Goal: Task Accomplishment & Management: Manage account settings

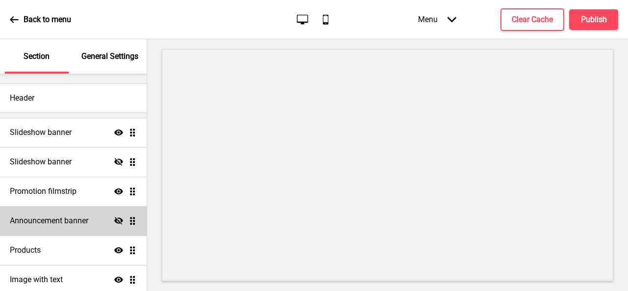
scroll to position [67, 0]
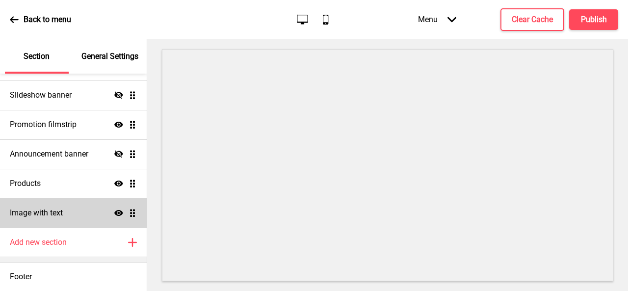
click at [71, 205] on div "Image with text Show Drag" at bounding box center [73, 212] width 147 height 29
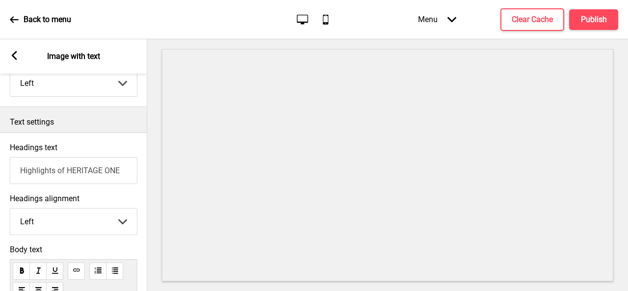
scroll to position [294, 0]
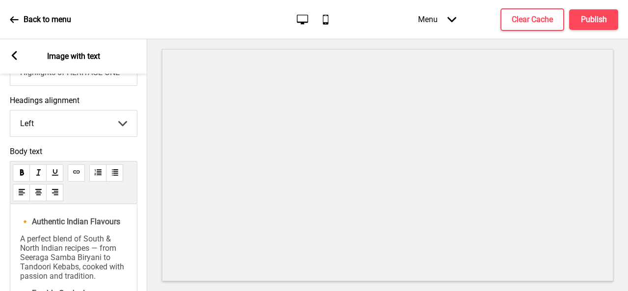
click at [24, 259] on span "A perfect blend of South & North Indian recipes — from Seeraga Samba Biryani to…" at bounding box center [73, 257] width 106 height 47
click at [23, 261] on span "A perfect blend of South & North Indian recipes — from Seeraga Samba Biryani to…" at bounding box center [73, 257] width 106 height 47
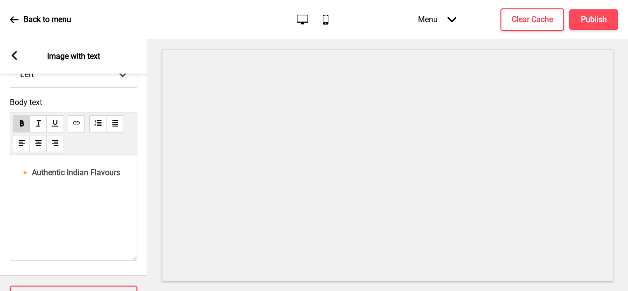
scroll to position [388, 0]
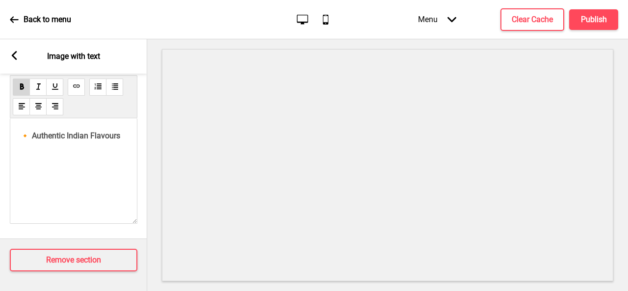
drag, startPoint x: 105, startPoint y: 156, endPoint x: 108, endPoint y: 142, distance: 14.2
click at [105, 154] on div "🔸 Authentic Indian Flavours" at bounding box center [73, 170] width 127 height 105
click at [115, 132] on span "🔸 Authentic Indian Flavours" at bounding box center [70, 135] width 100 height 9
click at [120, 131] on span "🔸 Authentic Indian Flavours" at bounding box center [70, 135] width 100 height 9
click at [17, 54] on rect at bounding box center [14, 55] width 9 height 9
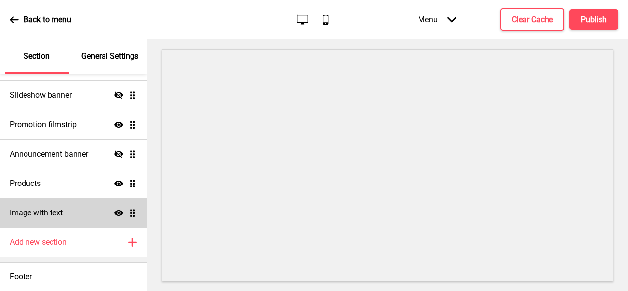
click at [54, 214] on h4 "Image with text" at bounding box center [36, 212] width 53 height 11
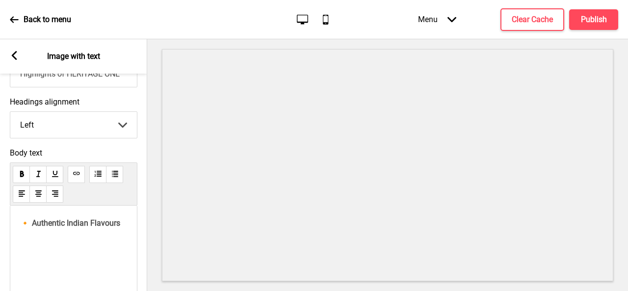
scroll to position [294, 0]
click at [129, 227] on div "🔸 Authentic Indian Flavours" at bounding box center [73, 256] width 127 height 105
drag, startPoint x: 127, startPoint y: 223, endPoint x: 0, endPoint y: 212, distance: 127.4
click at [0, 212] on div "Body text 🔸 Authentic Indian Flavours" at bounding box center [73, 230] width 147 height 177
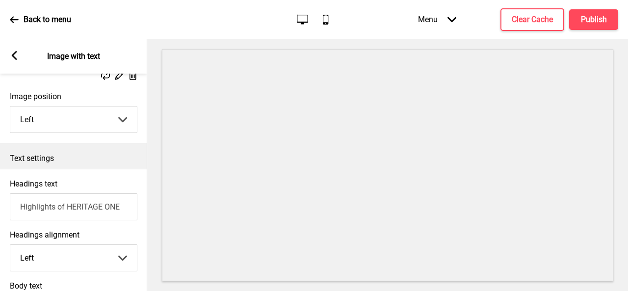
scroll to position [312, 0]
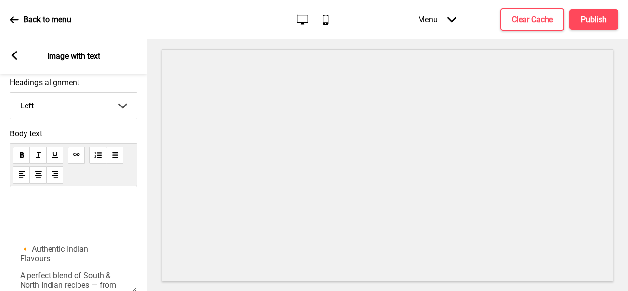
click at [32, 236] on p at bounding box center [73, 217] width 107 height 37
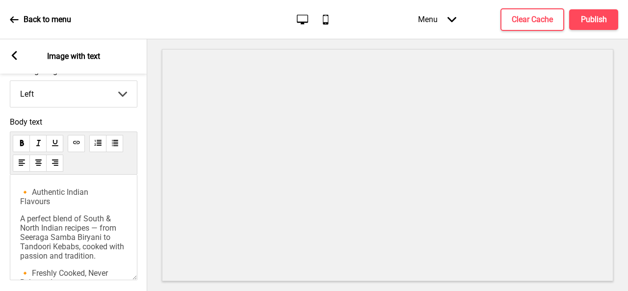
scroll to position [329, 0]
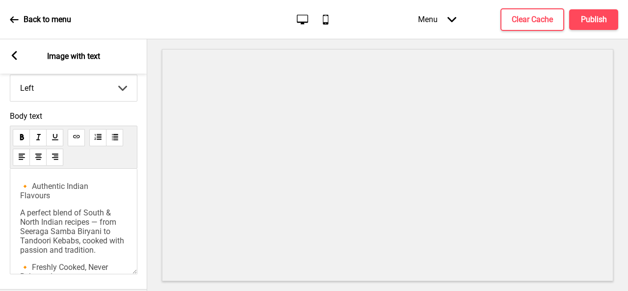
drag, startPoint x: 22, startPoint y: 176, endPoint x: 25, endPoint y: 185, distance: 9.3
click at [23, 176] on div "🔸 Authentic Indian Flavours A perfect blend of South & North Indian recipes — f…" at bounding box center [73, 221] width 127 height 105
click at [25, 185] on p "🔸 Authentic Indian Flavours" at bounding box center [73, 190] width 107 height 19
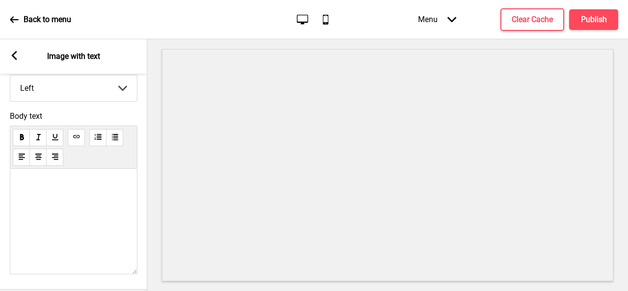
scroll to position [441, 0]
click at [105, 256] on p at bounding box center [73, 158] width 107 height 196
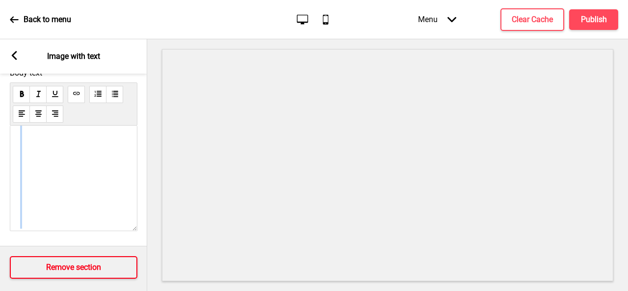
scroll to position [480, 0]
drag, startPoint x: 22, startPoint y: 164, endPoint x: 85, endPoint y: 262, distance: 117.1
click at [85, 262] on div "Image settings Show image Replace Edit Delete Image position Left Left Right Ar…" at bounding box center [73, 182] width 147 height 217
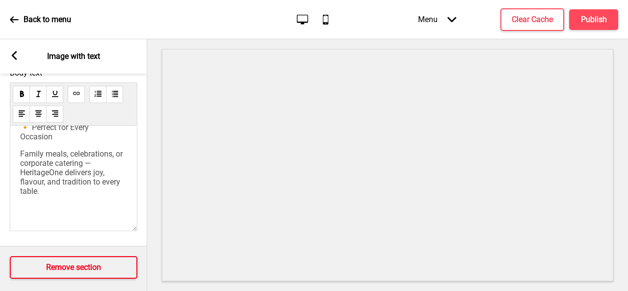
scroll to position [388, 0]
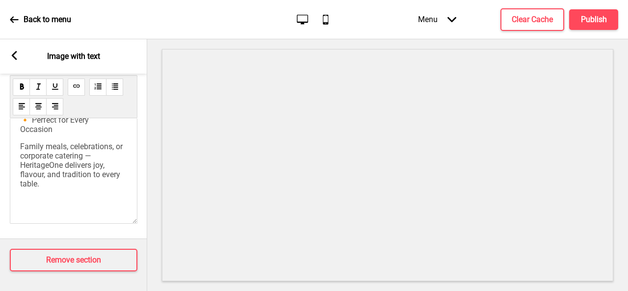
click at [86, 175] on p "Family meals, celebrations, or corporate catering — HeritageOne delivers joy, f…" at bounding box center [73, 165] width 107 height 47
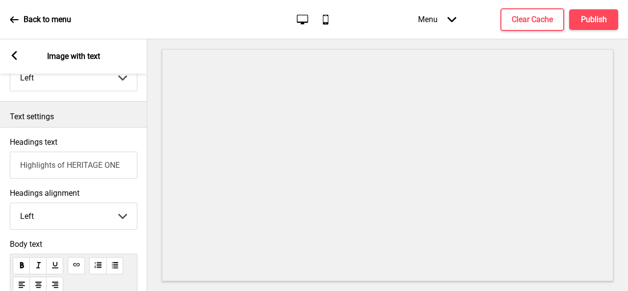
scroll to position [192, 0]
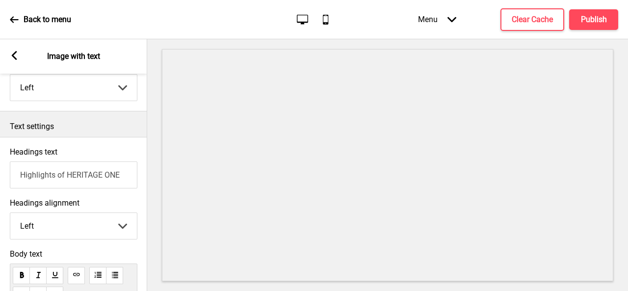
click at [103, 174] on input "Highlights of HERITAGE ONE" at bounding box center [73, 174] width 127 height 27
type input "Highlights of HERITAGEONE"
click at [600, 25] on h4 "Publish" at bounding box center [594, 19] width 26 height 11
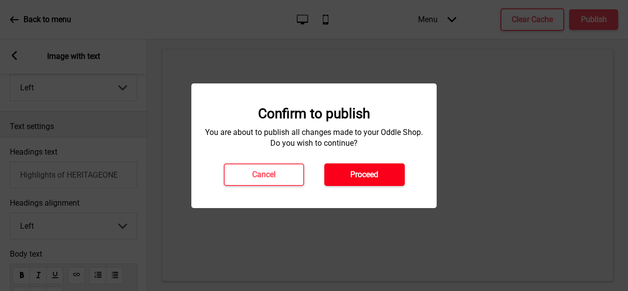
click at [391, 173] on button "Proceed" at bounding box center [364, 174] width 80 height 23
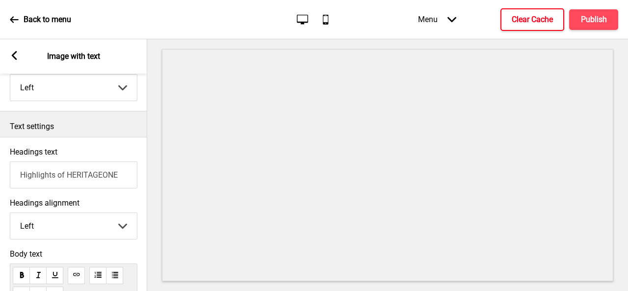
click at [543, 13] on button "Clear Cache" at bounding box center [532, 19] width 64 height 23
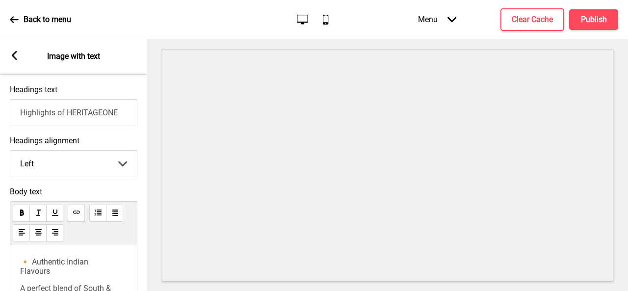
scroll to position [388, 0]
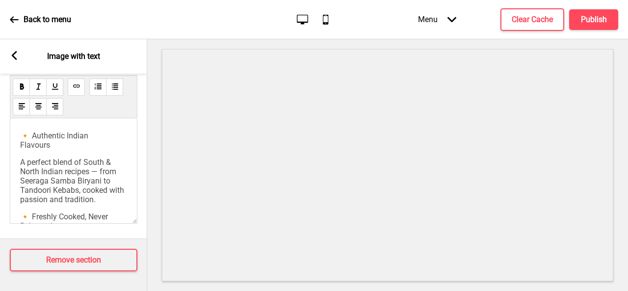
click at [96, 167] on span "A perfect blend of South & North Indian recipes — from Seeraga Samba Biryani to…" at bounding box center [73, 180] width 106 height 47
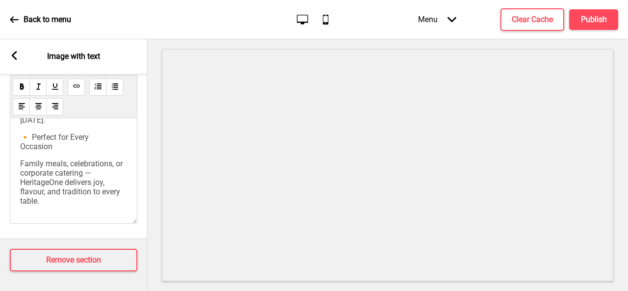
scroll to position [262, 0]
click at [22, 135] on span "🔸 Perfect for Every Occasion" at bounding box center [54, 141] width 69 height 19
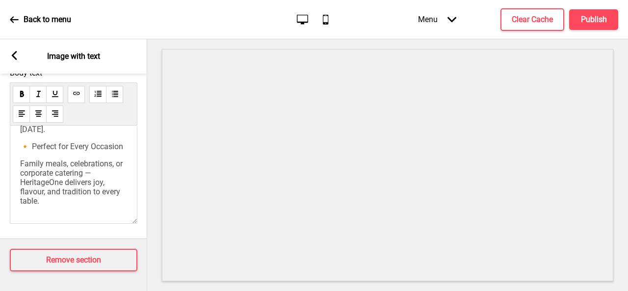
drag, startPoint x: 139, startPoint y: 211, endPoint x: 154, endPoint y: 205, distance: 15.7
click at [154, 205] on div "Section General Settings Header Slideshow banner Show Drag Slideshow banner Hid…" at bounding box center [314, 165] width 628 height 252
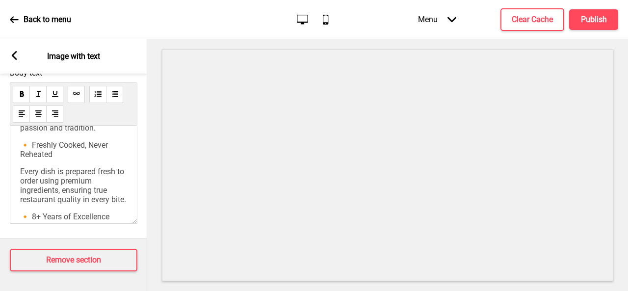
scroll to position [66, 0]
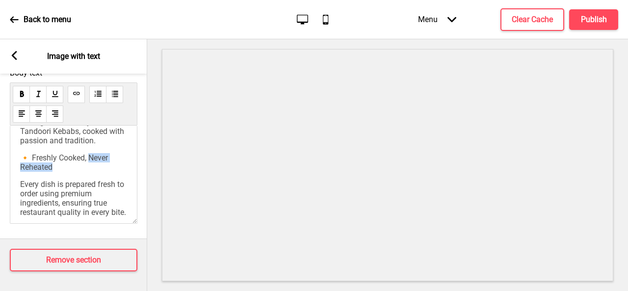
drag, startPoint x: 88, startPoint y: 160, endPoint x: 94, endPoint y: 168, distance: 9.8
click at [94, 168] on p "🔸 Freshly Cooked, Never Reheated" at bounding box center [73, 162] width 107 height 19
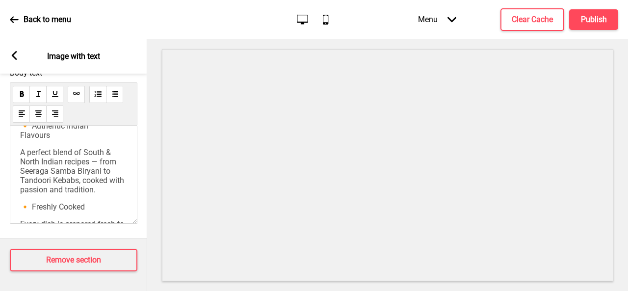
scroll to position [0, 0]
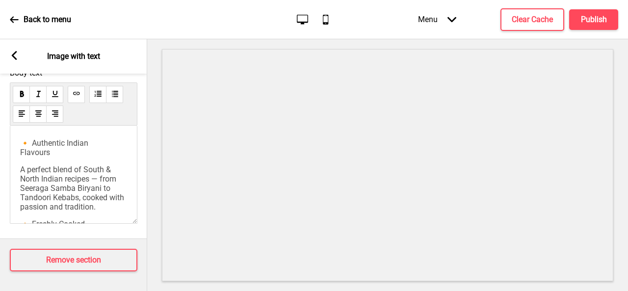
click at [20, 148] on span "🔸 Authentic Indian Flavours" at bounding box center [54, 147] width 68 height 19
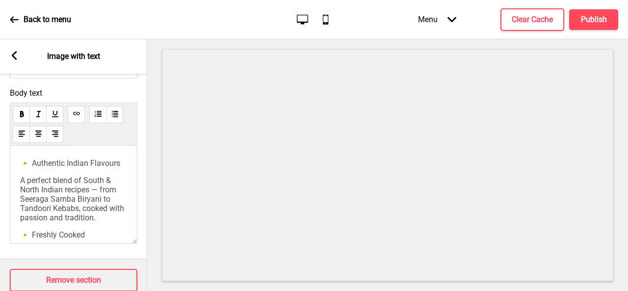
scroll to position [331, 0]
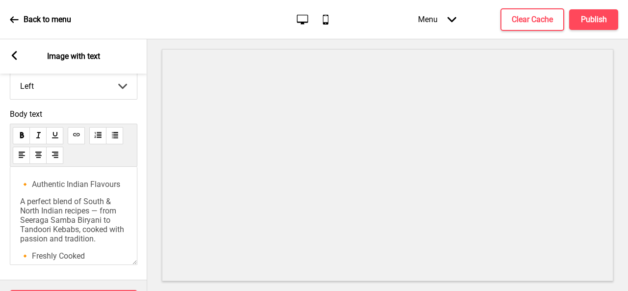
click at [122, 184] on div "🔸 Authentic Indian Flavours A perfect blend of South & North Indian recipes — f…" at bounding box center [73, 216] width 127 height 98
drag, startPoint x: 119, startPoint y: 185, endPoint x: 15, endPoint y: 177, distance: 104.8
click at [15, 177] on div "🔸 Authentic Indian Flavours A perfect blend of South & North Indian recipes — f…" at bounding box center [73, 216] width 127 height 98
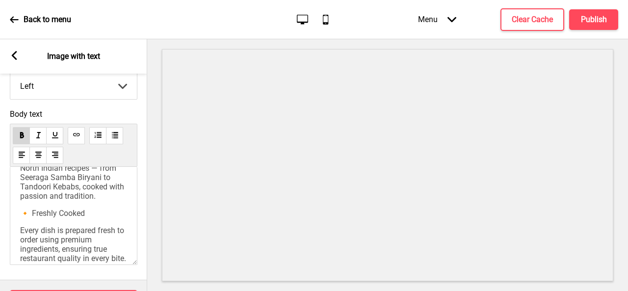
scroll to position [98, 0]
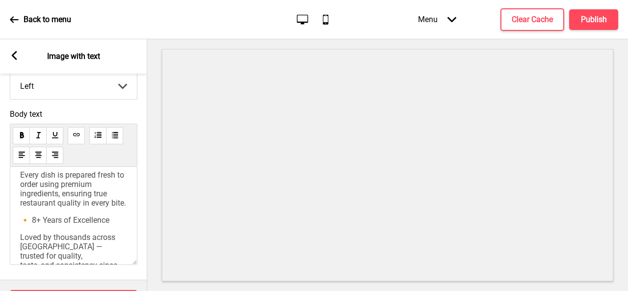
drag, startPoint x: 87, startPoint y: 178, endPoint x: 21, endPoint y: 178, distance: 66.2
click at [21, 162] on p "🔸 Freshly Cooked" at bounding box center [73, 157] width 107 height 9
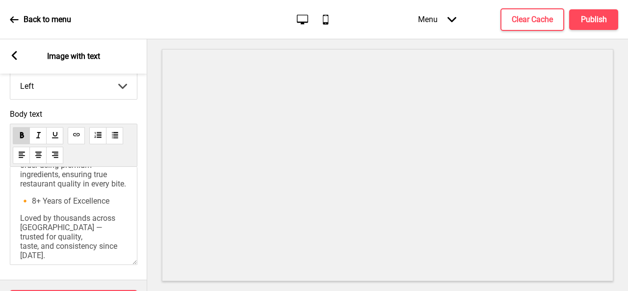
scroll to position [147, 0]
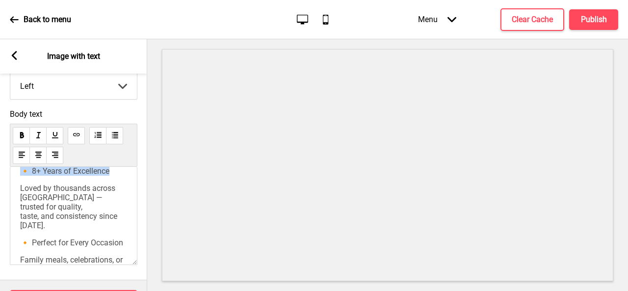
drag, startPoint x: 109, startPoint y: 209, endPoint x: 32, endPoint y: 138, distance: 104.4
click at [21, 176] on p "🔸 8+ Years of Excellence" at bounding box center [73, 170] width 107 height 9
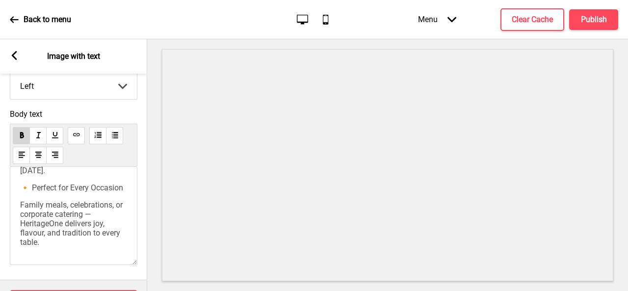
scroll to position [259, 0]
drag, startPoint x: 43, startPoint y: 184, endPoint x: 18, endPoint y: 175, distance: 26.5
click at [18, 175] on div "🔸 Authentic Indian Flavours A perfect blend of South & North Indian recipes — f…" at bounding box center [73, 216] width 127 height 98
click at [74, 215] on span "Family meals, celebrations, or corporate catering — HeritageOne delivers joy, f…" at bounding box center [72, 223] width 104 height 47
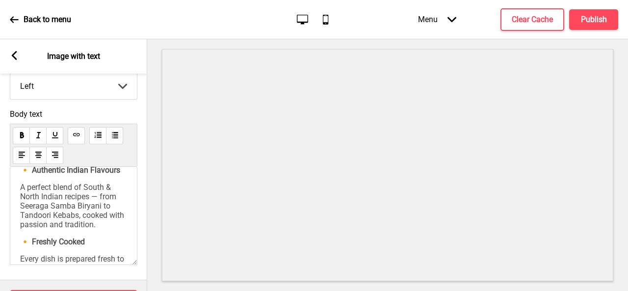
scroll to position [0, 0]
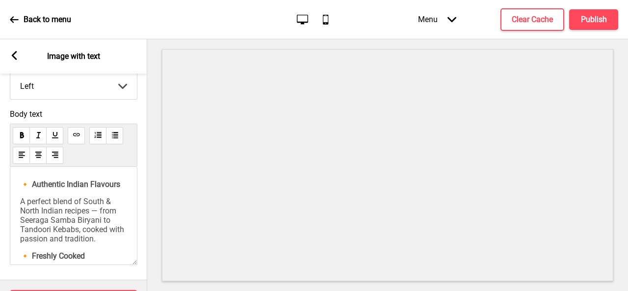
click at [64, 189] on p "🔸 Authentic Indian Flavours" at bounding box center [73, 183] width 107 height 9
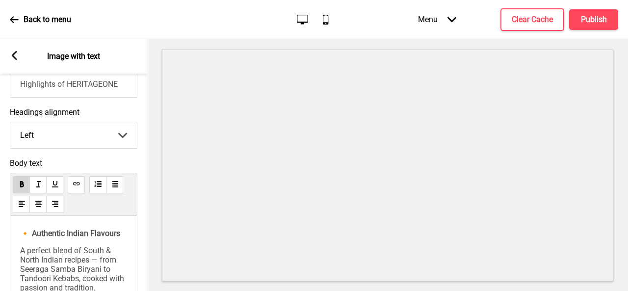
click at [81, 237] on span "🔸 Authentic Indian Flavours" at bounding box center [70, 232] width 100 height 9
click at [102, 259] on span "A perfect blend of South & North Indian recipes — from Seeraga Samba Biryani to…" at bounding box center [73, 269] width 106 height 47
drag, startPoint x: 119, startPoint y: 235, endPoint x: 14, endPoint y: 227, distance: 104.7
click at [14, 227] on div "🔸 Authentic Indian Flavours A perfect blend of South & North Indian recipes — f…" at bounding box center [73, 265] width 127 height 98
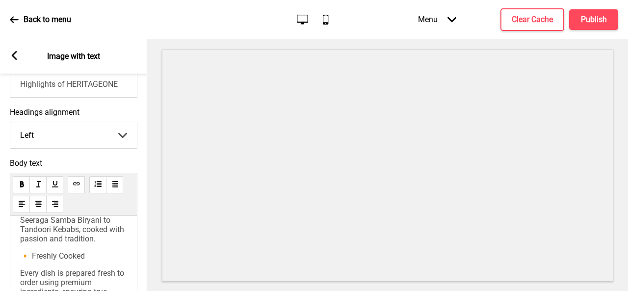
click at [116, 243] on p "A perfect blend of South & North Indian recipes — from Seeraga Samba Biryani to…" at bounding box center [73, 220] width 107 height 47
click at [518, 18] on h4 "Clear Cache" at bounding box center [531, 19] width 41 height 11
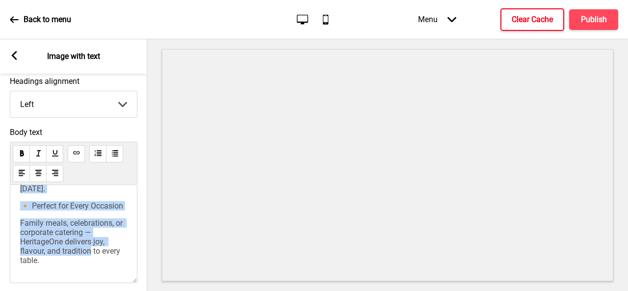
scroll to position [380, 0]
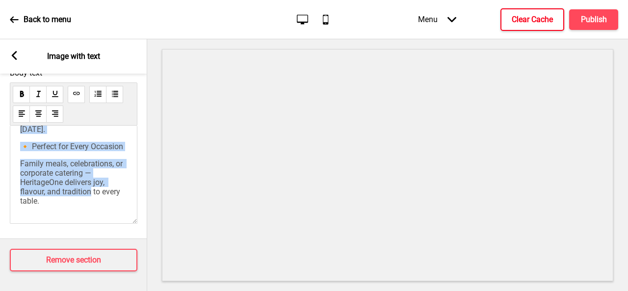
drag, startPoint x: 23, startPoint y: 234, endPoint x: 87, endPoint y: 199, distance: 73.1
click at [87, 199] on div "🔸 Authentic Indian Flavours A perfect blend of South & North Indian recipes — f…" at bounding box center [73, 175] width 127 height 98
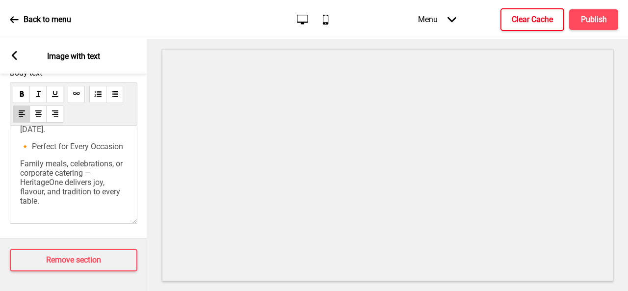
click at [90, 177] on span "Family meals, celebrations, or corporate catering — HeritageOne delivers joy, f…" at bounding box center [72, 182] width 104 height 47
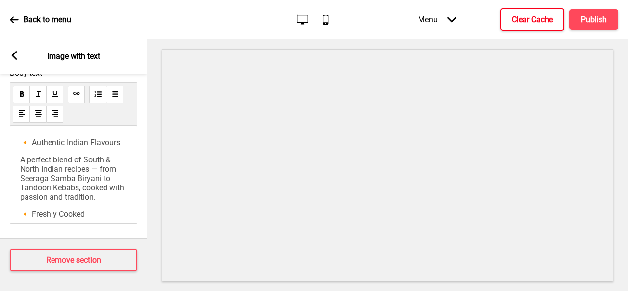
scroll to position [0, 0]
click at [112, 165] on span "A perfect blend of South & North Indian recipes — from Seeraga Samba Biryani to…" at bounding box center [73, 178] width 106 height 47
click at [119, 195] on span "A perfect blend of South & North Indian recipes — from Seeraga Samba Biryani to…" at bounding box center [73, 178] width 106 height 47
drag, startPoint x: 58, startPoint y: 207, endPoint x: 5, endPoint y: 204, distance: 53.1
click at [5, 204] on div "Body text 🔸 Authentic Indian Flavours A perfect blend of South & North Indian r…" at bounding box center [73, 148] width 147 height 170
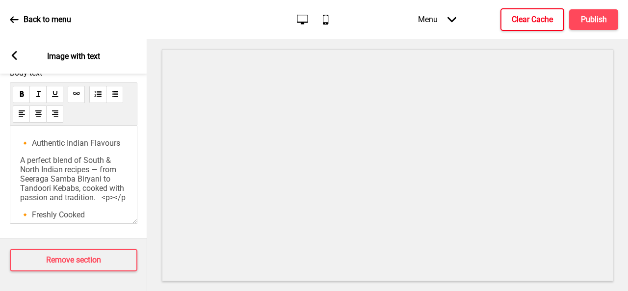
click at [22, 138] on span "🔸 Authentic Indian Flavours" at bounding box center [70, 142] width 100 height 9
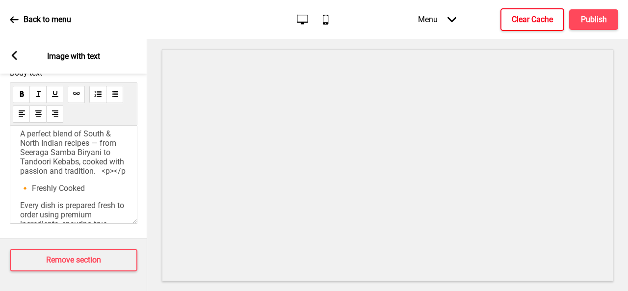
scroll to position [49, 0]
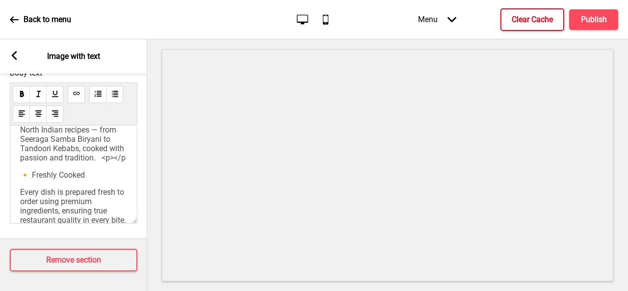
drag, startPoint x: 50, startPoint y: 171, endPoint x: 22, endPoint y: 170, distance: 28.5
click at [22, 162] on span "A perfect blend of South & North Indian recipes — from Seeraga Samba Biryani to…" at bounding box center [73, 139] width 106 height 47
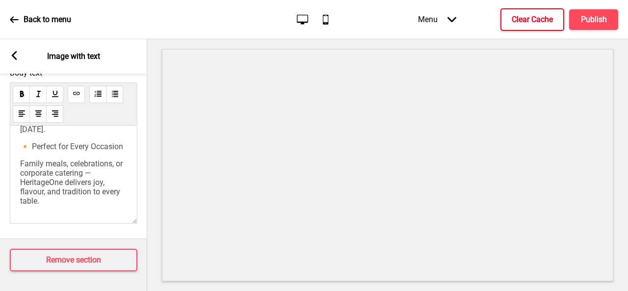
scroll to position [259, 0]
click at [88, 192] on p "Family meals, celebrations, or corporate catering — HeritageOne delivers joy, f…" at bounding box center [73, 182] width 107 height 47
click at [84, 179] on span "Family meals, celebrations, or corporate catering — HeritageOne delivers joy, f…" at bounding box center [72, 182] width 104 height 47
click at [74, 192] on span "Family meals, celebrations, or corporate catering — HeritageOne delivers joy, f…" at bounding box center [72, 182] width 104 height 47
drag, startPoint x: 80, startPoint y: 195, endPoint x: 102, endPoint y: 202, distance: 23.4
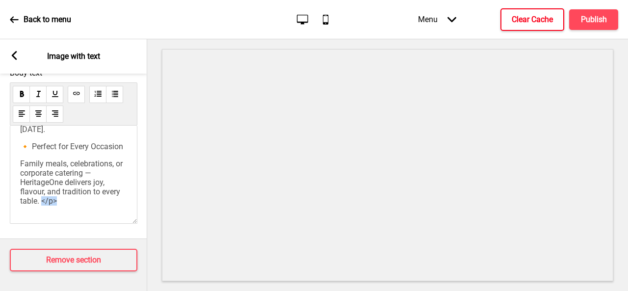
click at [64, 195] on p "Family meals, celebrations, or corporate catering — HeritageOne delivers joy, f…" at bounding box center [73, 182] width 107 height 47
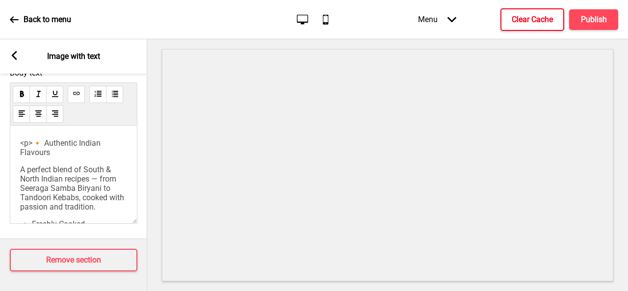
scroll to position [282, 0]
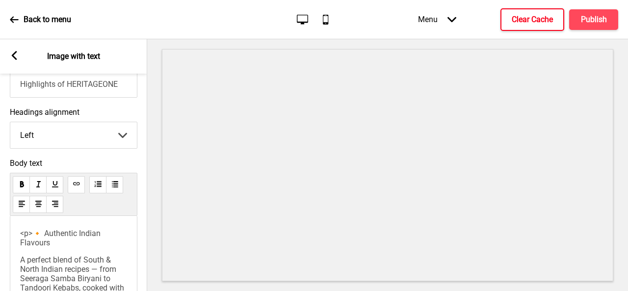
click at [71, 247] on p "<p>🔸 Authentic Indian Flavours" at bounding box center [73, 237] width 107 height 19
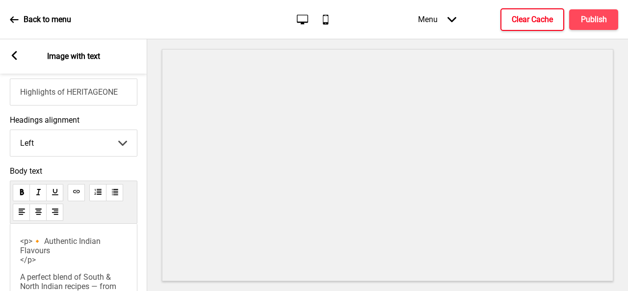
scroll to position [380, 0]
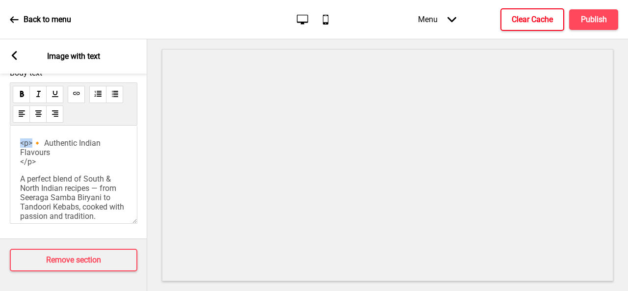
drag, startPoint x: 37, startPoint y: 135, endPoint x: 8, endPoint y: 134, distance: 28.9
click at [8, 134] on div "Body text <p>🔸 Authentic Indian Flavours </p> A perfect blend of South & North …" at bounding box center [73, 148] width 147 height 170
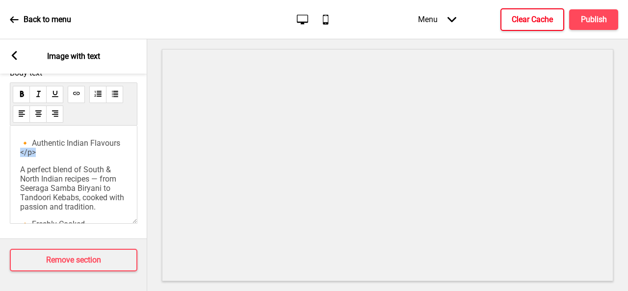
drag, startPoint x: 48, startPoint y: 147, endPoint x: 22, endPoint y: 147, distance: 26.5
click at [22, 147] on p "🔸 Authentic Indian Flavours </p>" at bounding box center [73, 147] width 107 height 19
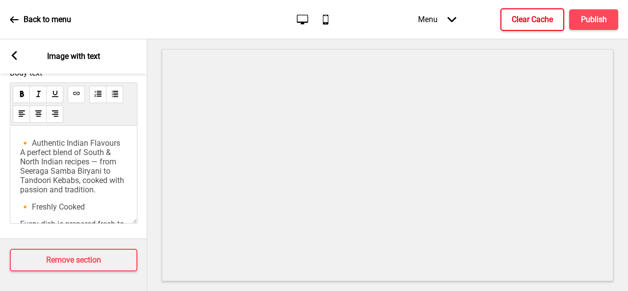
click at [86, 145] on span "🔸 Authentic Indian Flavours A perfect blend of South & North Indian recipes — f…" at bounding box center [73, 166] width 106 height 56
copy div "🔸 Authentic Indian Flavours A perfect blend of South & North Indian recipes — f…"
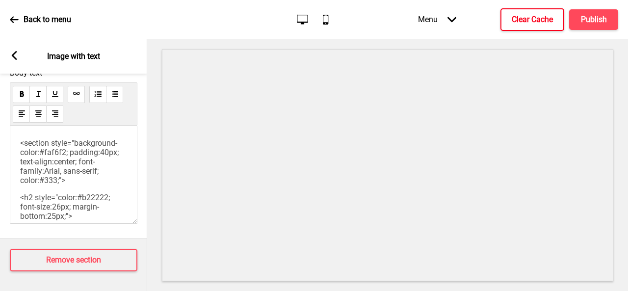
scroll to position [331, 0]
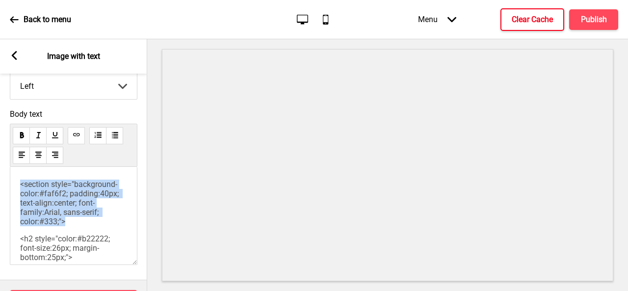
drag, startPoint x: 21, startPoint y: 185, endPoint x: 71, endPoint y: 237, distance: 72.1
click at [71, 226] on p "<section style="background-color:#faf6f2; padding:40px; text-align:center; font…" at bounding box center [73, 202] width 107 height 47
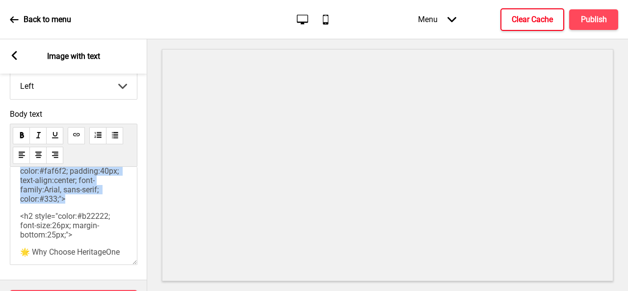
scroll to position [0, 0]
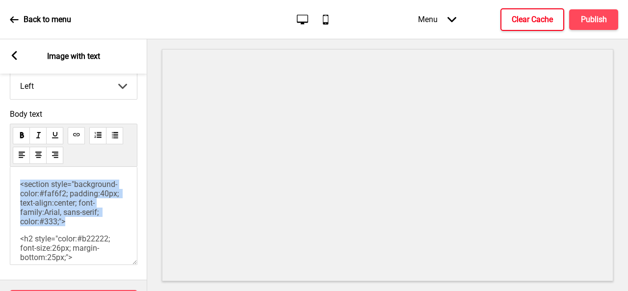
drag, startPoint x: 82, startPoint y: 228, endPoint x: 15, endPoint y: 176, distance: 85.5
click at [15, 176] on div "<section style="background-color:#faf6f2; padding:40px; text-align:center; font…" at bounding box center [73, 216] width 127 height 98
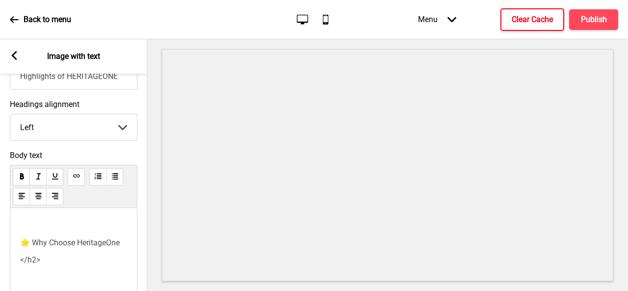
scroll to position [310, 0]
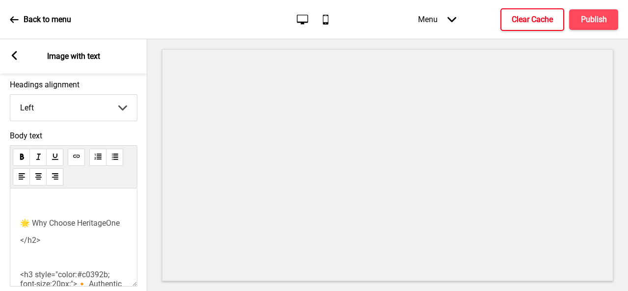
drag, startPoint x: 73, startPoint y: 239, endPoint x: 0, endPoint y: 191, distance: 87.0
click at [0, 191] on div "Body text ﻿ 🌟 Why Choose HeritageOne </h2> ﻿ <h3 style="color:#c0392b; font-siz…" at bounding box center [73, 211] width 147 height 170
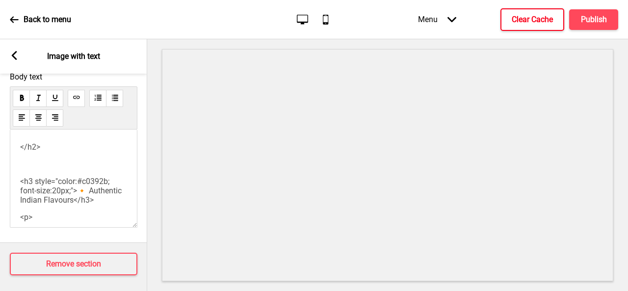
scroll to position [371, 0]
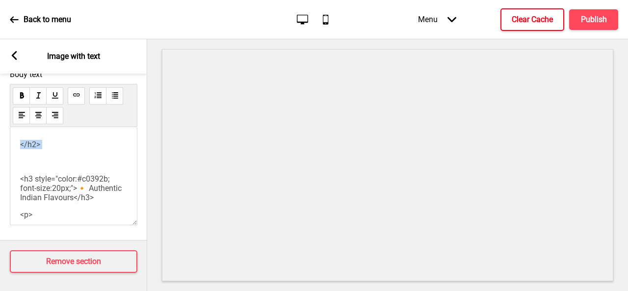
drag, startPoint x: 41, startPoint y: 163, endPoint x: 0, endPoint y: 139, distance: 47.7
click at [0, 139] on div "Body text </h2> ﻿ <h3 style="color:#c0392b; font-size:20px;">🔸 Authentic Indian…" at bounding box center [73, 150] width 147 height 170
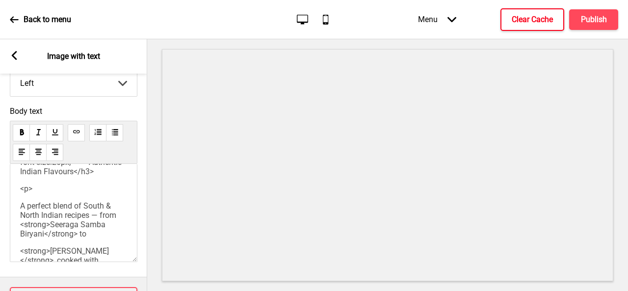
scroll to position [49, 0]
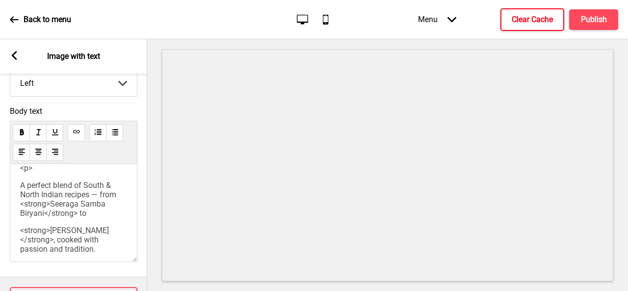
drag, startPoint x: 56, startPoint y: 184, endPoint x: 2, endPoint y: 172, distance: 55.4
click at [0, 177] on div "Body text <h3 style="color:#c0392b; font-size:20px;">🔸 Authentic Indian Flavour…" at bounding box center [73, 186] width 147 height 170
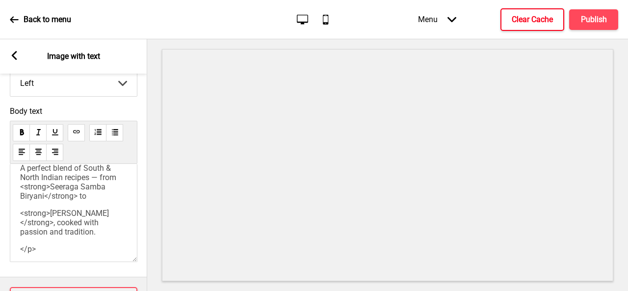
click at [30, 184] on span "A perfect blend of South & North Indian recipes — from <strong>Seeraga Samba Bi…" at bounding box center [69, 181] width 98 height 37
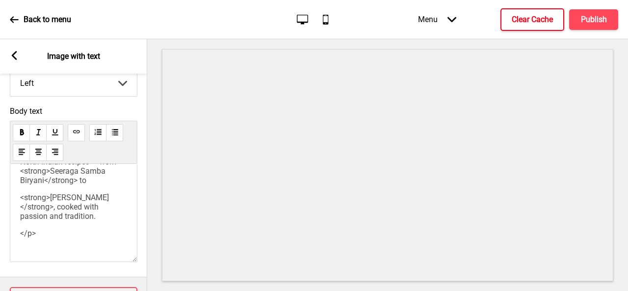
scroll to position [50, 0]
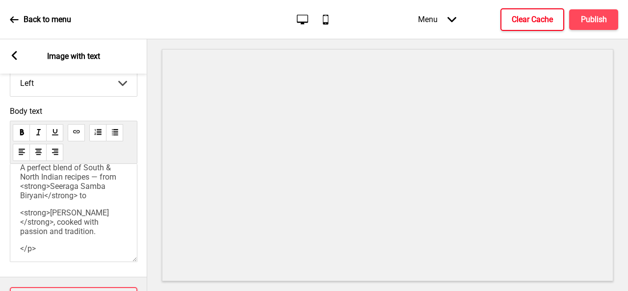
click at [29, 236] on span "<strong>Tandoori Kebabs</strong>, cooked with passion and tradition." at bounding box center [64, 222] width 89 height 28
click at [31, 234] on span "<strong>Tandoori Kebabs</strong>, cooked with passion and tradition." at bounding box center [64, 222] width 89 height 28
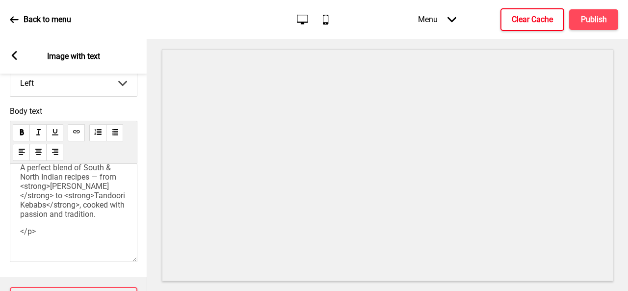
scroll to position [99, 0]
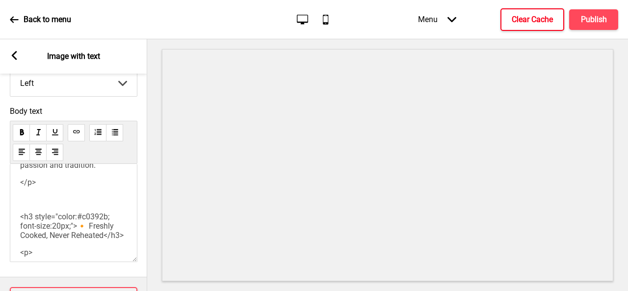
drag, startPoint x: 70, startPoint y: 219, endPoint x: 0, endPoint y: 214, distance: 69.8
click at [1, 216] on div "Body text <h3 style="color:#c0392b; font-size:20px;">🔸 Authentic Indian Flavour…" at bounding box center [73, 186] width 147 height 170
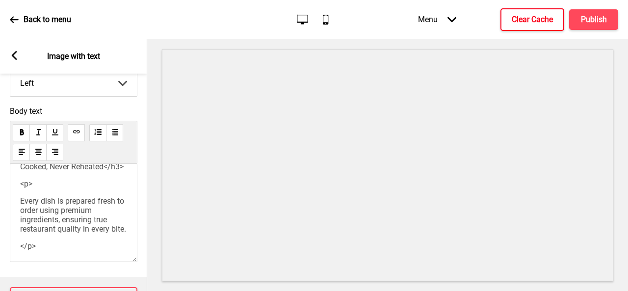
scroll to position [148, 0]
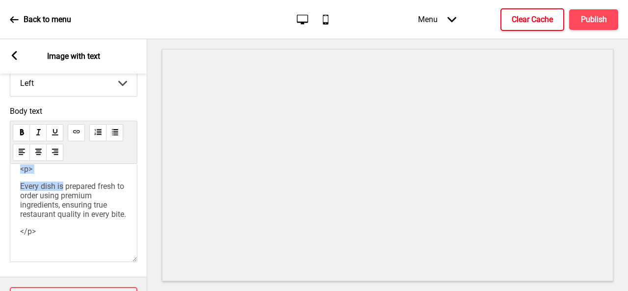
click at [8, 214] on div "Body text <h3 style="color:#c0392b; font-size:20px;">🔸 Authentic Indian Flavour…" at bounding box center [73, 186] width 147 height 170
drag, startPoint x: 33, startPoint y: 218, endPoint x: 50, endPoint y: 228, distance: 19.6
click at [32, 174] on span "<p>" at bounding box center [26, 168] width 12 height 9
click at [32, 219] on span "Every dish is prepared fresh to order using premium ingredients, ensuring true …" at bounding box center [73, 199] width 106 height 37
drag, startPoint x: 40, startPoint y: 234, endPoint x: 73, endPoint y: 232, distance: 32.9
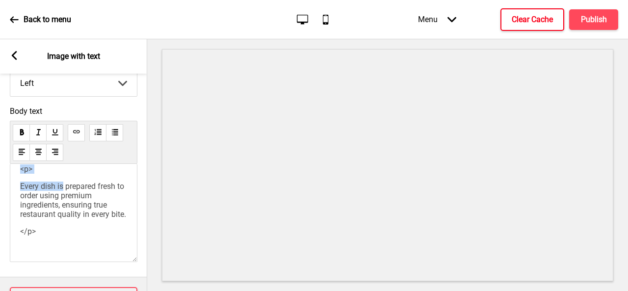
click at [40, 219] on span "Every dish is prepared fresh to order using premium ingredients, ensuring true …" at bounding box center [73, 199] width 106 height 37
drag, startPoint x: 73, startPoint y: 220, endPoint x: 76, endPoint y: 215, distance: 5.0
click at [74, 174] on p "<p>" at bounding box center [73, 168] width 107 height 9
click at [27, 219] on span "Every dish is prepared fresh to order using premium ingredients, ensuring true …" at bounding box center [73, 199] width 106 height 37
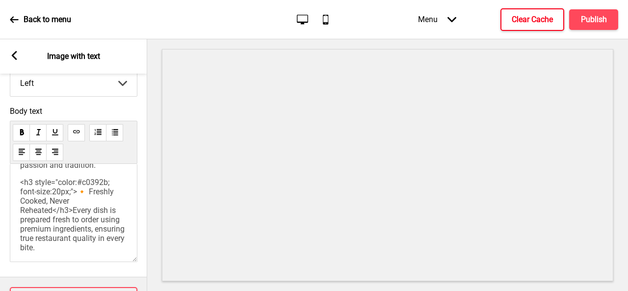
scroll to position [50, 0]
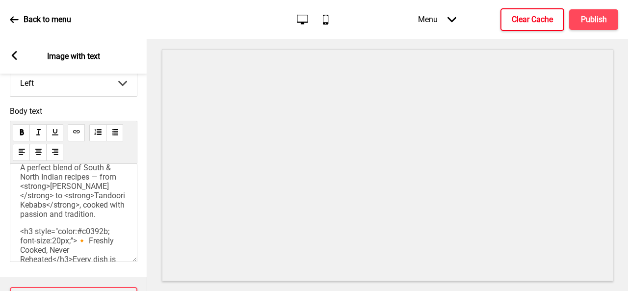
click at [20, 185] on span "A perfect blend of South & North Indian recipes — from <strong>Seeraga Samba Bi…" at bounding box center [73, 191] width 107 height 56
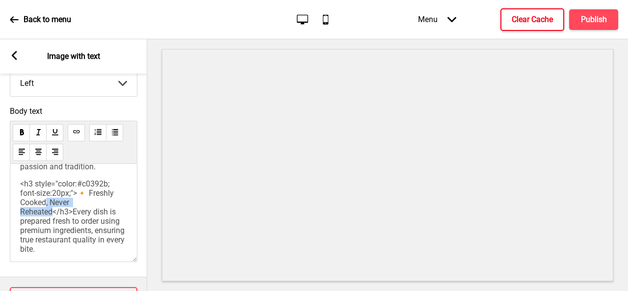
drag, startPoint x: 46, startPoint y: 227, endPoint x: 54, endPoint y: 234, distance: 10.1
click at [54, 234] on span "<h3 style="color:#c0392b; font-size:20px;">🔸 Freshly Cooked, Never Reheated</h3…" at bounding box center [73, 216] width 106 height 75
click at [91, 218] on span "<h3 style="color:#c0392b; font-size:20px;">🔸 Freshly Cooked, Never Reheated</h3…" at bounding box center [73, 216] width 106 height 75
drag, startPoint x: 73, startPoint y: 239, endPoint x: 53, endPoint y: 247, distance: 20.5
click at [53, 247] on span "<h3 style="color:#c0392b; font-size:20px;">🔸 Premium Ingredients, Freshly Cooke…" at bounding box center [72, 216] width 105 height 75
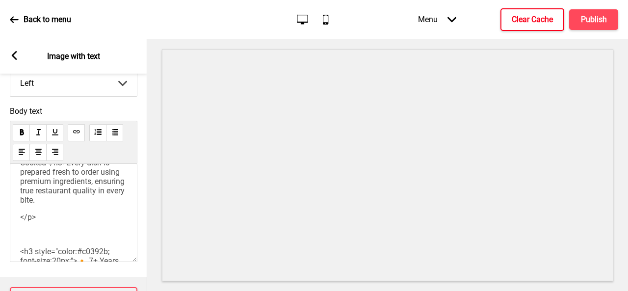
scroll to position [197, 0]
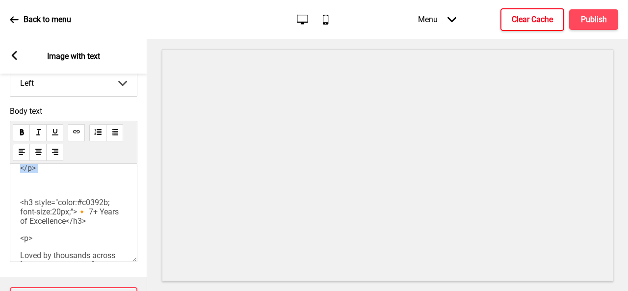
drag, startPoint x: 62, startPoint y: 217, endPoint x: 12, endPoint y: 210, distance: 50.1
click at [12, 210] on div "<h3 style="color:#c0392b; font-size:20px;">🔸 Authentic Indian Flavours</h3>A pe…" at bounding box center [73, 213] width 127 height 98
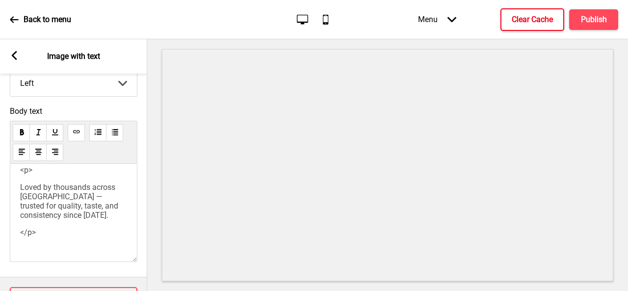
scroll to position [246, 0]
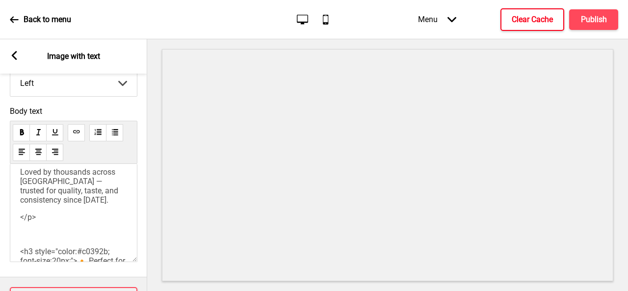
drag, startPoint x: 17, startPoint y: 199, endPoint x: 0, endPoint y: 198, distance: 16.7
click at [0, 198] on div "Body text <h3 style="color:#c0392b; font-size:20px;">🔸 Authentic Indian Flavour…" at bounding box center [73, 186] width 147 height 170
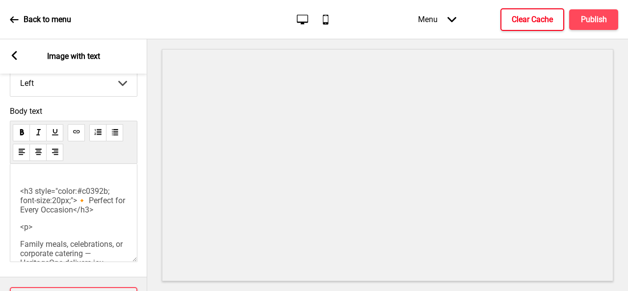
scroll to position [295, 0]
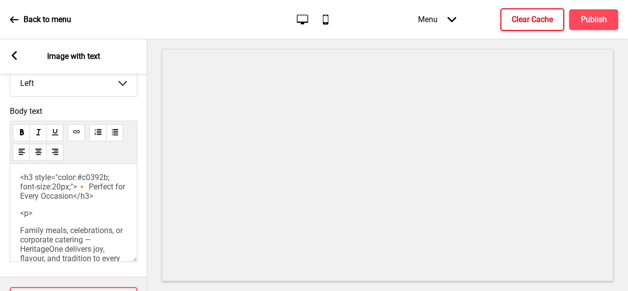
drag, startPoint x: 36, startPoint y: 183, endPoint x: 39, endPoint y: 179, distance: 5.2
click at [7, 182] on div "Body text <h3 style="color:#c0392b; font-size:20px;">🔸 Authentic Indian Flavour…" at bounding box center [73, 186] width 147 height 170
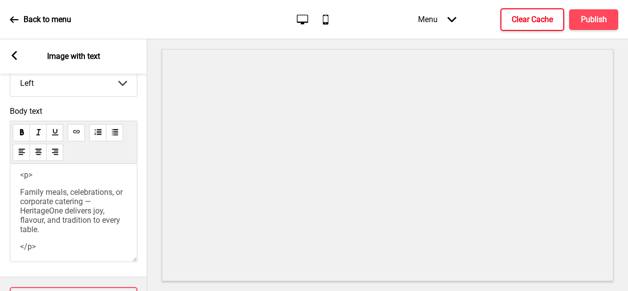
scroll to position [344, 0]
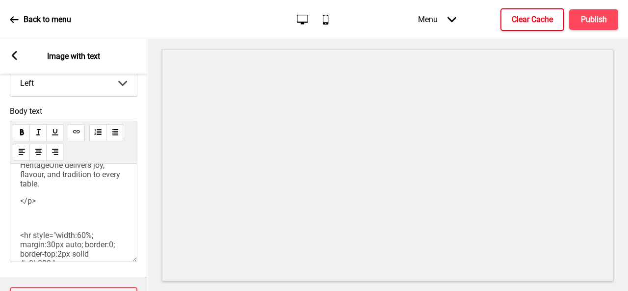
drag, startPoint x: 64, startPoint y: 175, endPoint x: 0, endPoint y: 174, distance: 63.8
click at [0, 174] on div "Body text <h3 style="color:#c0392b; font-size:20px;">🔸 Authentic Indian Flavour…" at bounding box center [73, 186] width 147 height 170
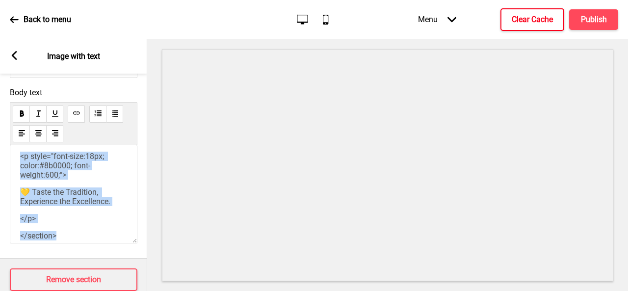
scroll to position [513, 0]
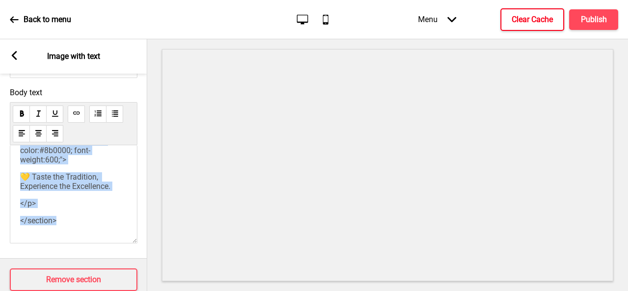
drag, startPoint x: 22, startPoint y: 187, endPoint x: 123, endPoint y: 257, distance: 123.0
click at [123, 260] on div "Image settings Show image Replace Edit Delete Image position Left Left Right Ar…" at bounding box center [73, 182] width 147 height 217
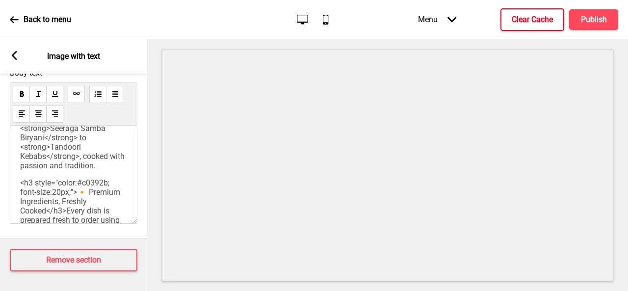
scroll to position [46, 0]
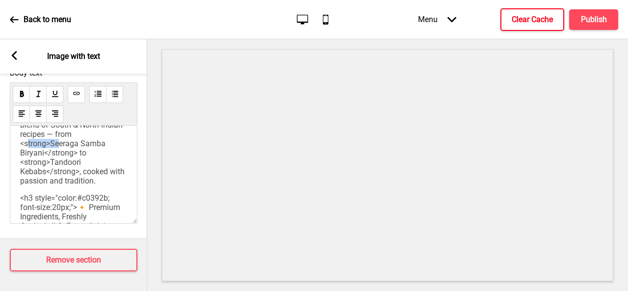
drag, startPoint x: 51, startPoint y: 154, endPoint x: 23, endPoint y: 154, distance: 28.4
click at [23, 154] on span "<h3 style="color:#c0392b; font-size:20px;">🔸 Authentic Indian Flavours</h3>A pe…" at bounding box center [73, 138] width 106 height 93
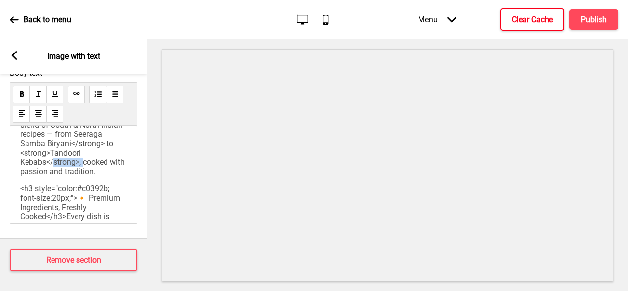
drag, startPoint x: 47, startPoint y: 184, endPoint x: 79, endPoint y: 183, distance: 31.9
click at [79, 176] on span "<h3 style="color:#c0392b; font-size:20px;">🔸 Authentic Indian Flavours</h3>A pe…" at bounding box center [73, 134] width 106 height 84
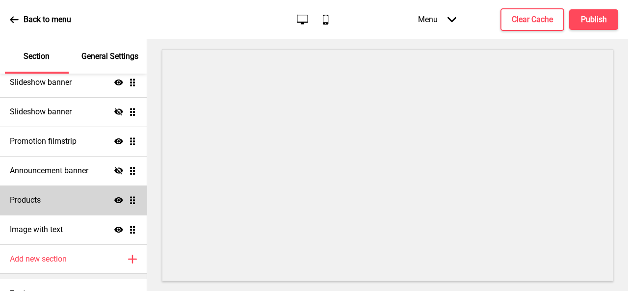
scroll to position [67, 0]
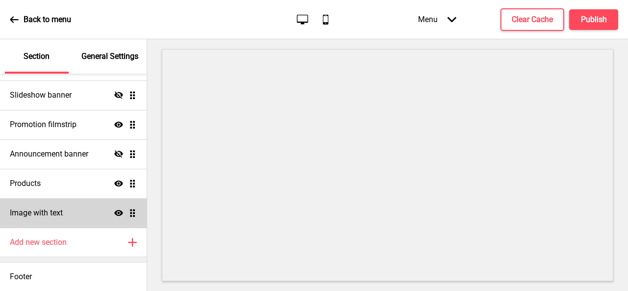
click at [45, 215] on h4 "Image with text" at bounding box center [36, 212] width 53 height 11
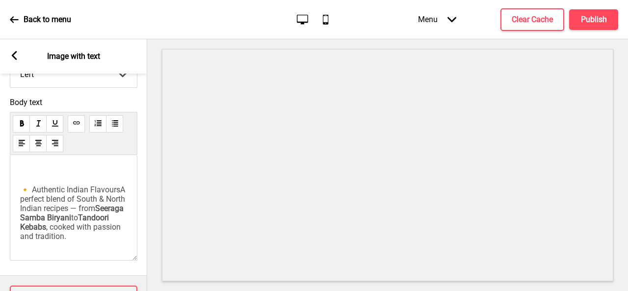
scroll to position [0, 0]
drag, startPoint x: 79, startPoint y: 224, endPoint x: 51, endPoint y: 244, distance: 34.5
click at [101, 222] on span "Seeraga Samba Biryani" at bounding box center [72, 212] width 105 height 19
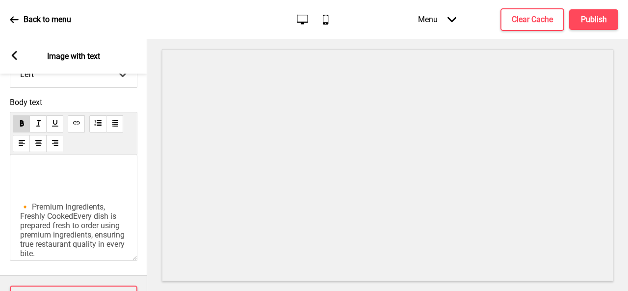
click at [77, 194] on p "﻿" at bounding box center [73, 189] width 107 height 9
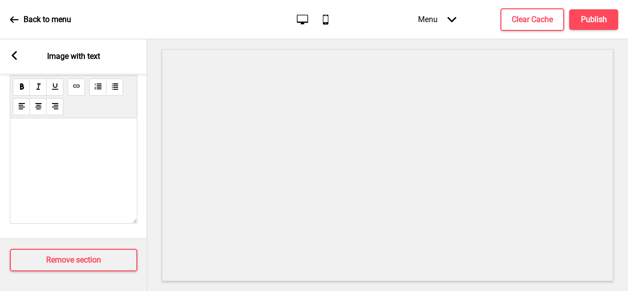
scroll to position [388, 0]
click at [51, 153] on div "﻿" at bounding box center [73, 170] width 127 height 105
click at [72, 136] on div "﻿" at bounding box center [73, 144] width 107 height 26
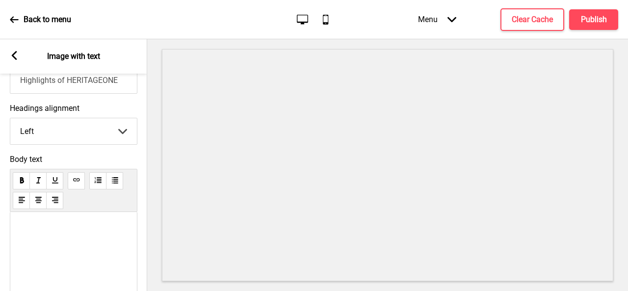
scroll to position [339, 0]
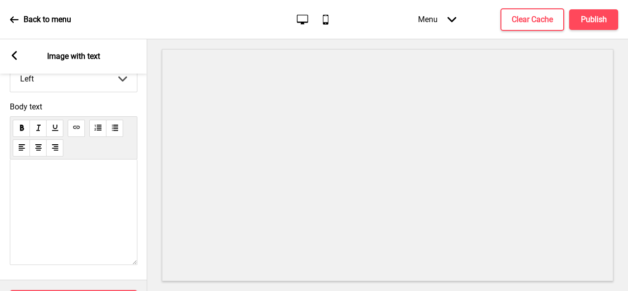
click at [22, 177] on span at bounding box center [22, 176] width 4 height 9
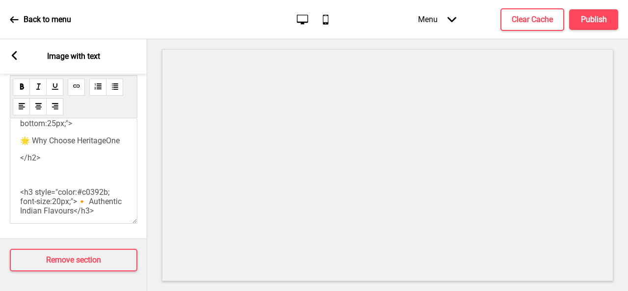
scroll to position [0, 0]
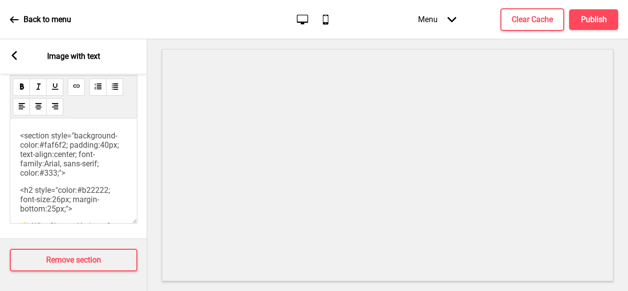
drag, startPoint x: 24, startPoint y: 134, endPoint x: 74, endPoint y: 183, distance: 69.7
click at [74, 177] on p "<section style="background-color:#faf6f2; padding:40px; text-align:center; font…" at bounding box center [73, 154] width 107 height 47
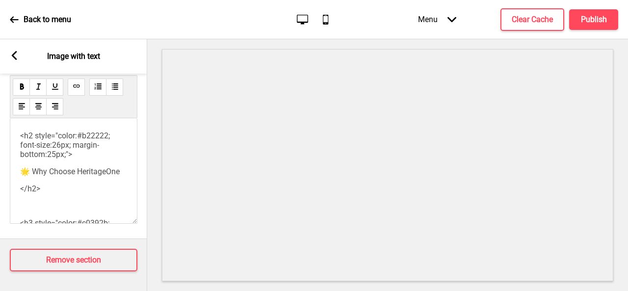
drag, startPoint x: 24, startPoint y: 129, endPoint x: 51, endPoint y: 197, distance: 72.4
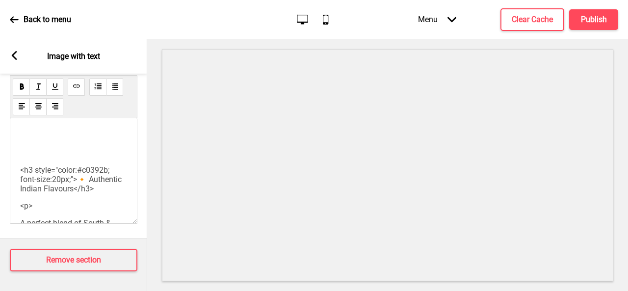
click at [25, 169] on span "<h3 style="color:#c0392b; font-size:20px;">🔸 Authentic Indian Flavours</h3>" at bounding box center [71, 179] width 103 height 28
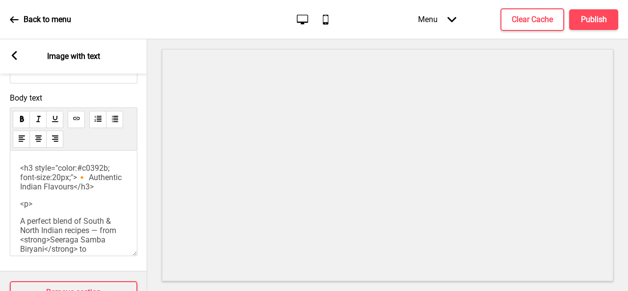
scroll to position [49, 0]
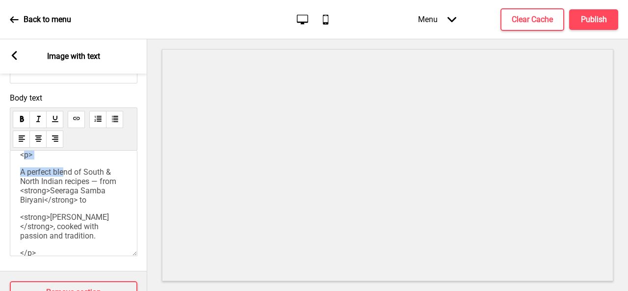
drag, startPoint x: 59, startPoint y: 178, endPoint x: 22, endPoint y: 170, distance: 38.1
drag, startPoint x: 22, startPoint y: 162, endPoint x: 27, endPoint y: 178, distance: 17.2
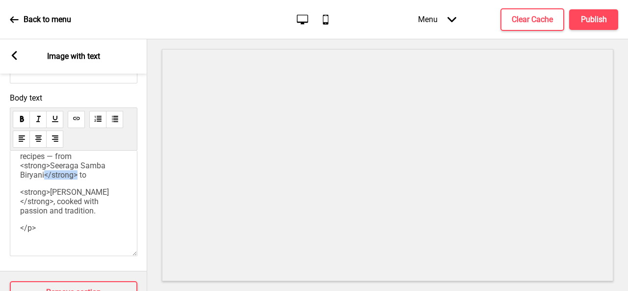
drag, startPoint x: 44, startPoint y: 194, endPoint x: 78, endPoint y: 194, distance: 34.3
click at [78, 179] on span "<h3 style="color:#c0392b; font-size:20px;">🔸 Authentic Indian Flavours</h3>A pe…" at bounding box center [73, 146] width 106 height 65
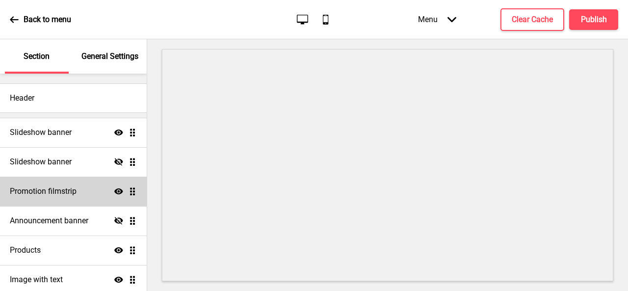
scroll to position [67, 0]
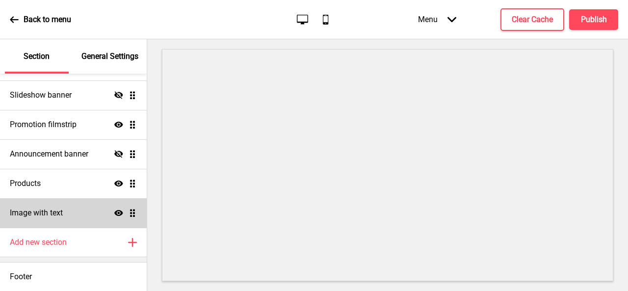
click at [55, 202] on div "Image with text Show Drag" at bounding box center [73, 212] width 147 height 29
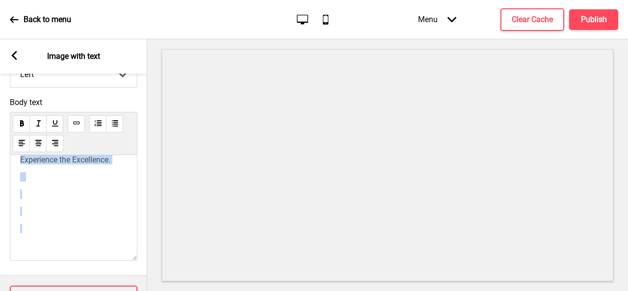
scroll to position [953, 0]
drag, startPoint x: 24, startPoint y: 171, endPoint x: 87, endPoint y: 267, distance: 115.2
click at [86, 267] on div "Body text ﻿ 🔸 Authentic Indian Flavours ﻿ A perfect blend of South & North Indi…" at bounding box center [73, 181] width 147 height 177
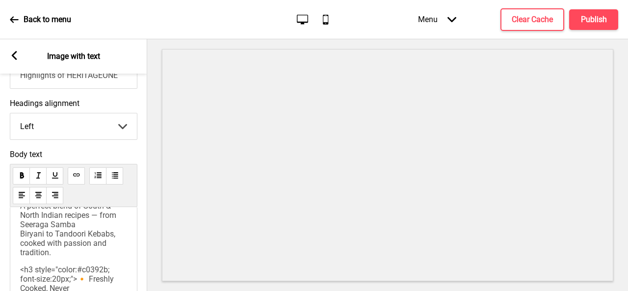
scroll to position [307, 0]
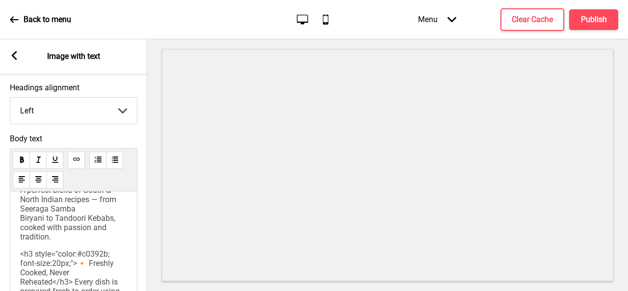
click at [25, 205] on span "<h3 style="color:#c0392b; font-size:20px;">🔸 Authentic Indian Flavours</h3> A p…" at bounding box center [71, 199] width 103 height 84
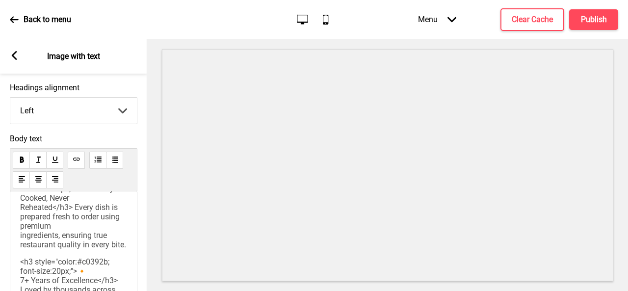
scroll to position [15, 0]
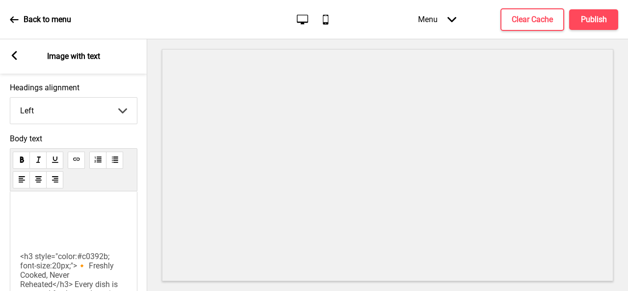
click at [46, 204] on p at bounding box center [73, 207] width 107 height 37
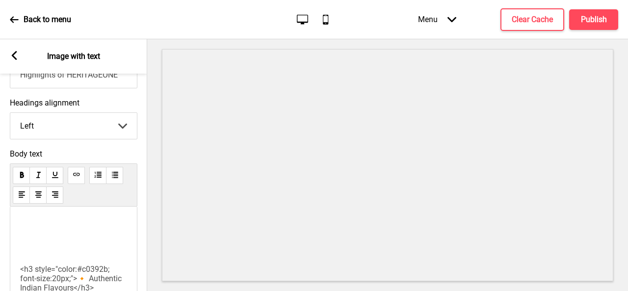
scroll to position [339, 0]
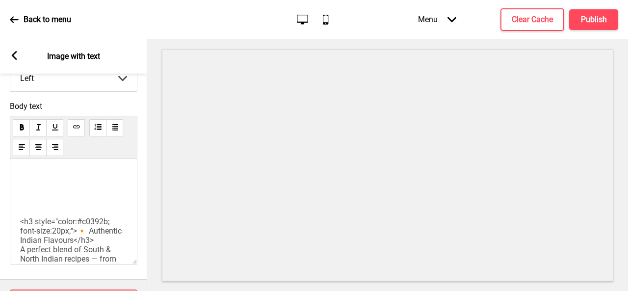
click at [25, 230] on span "<h3 style="color:#c0392b; font-size:20px;">🔸 Authentic Indian Flavours</h3> A p…" at bounding box center [71, 259] width 103 height 84
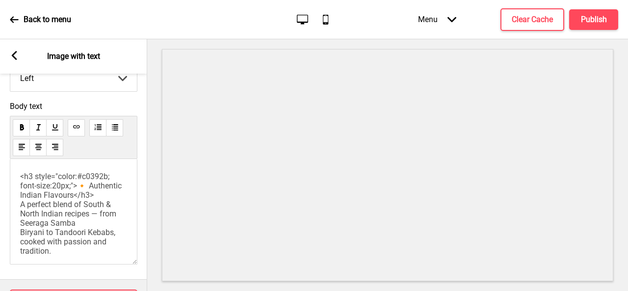
click at [21, 221] on span "<h3 style="color:#c0392b; font-size:20px;">🔸 Authentic Indian Flavours</h3> A p…" at bounding box center [71, 214] width 103 height 84
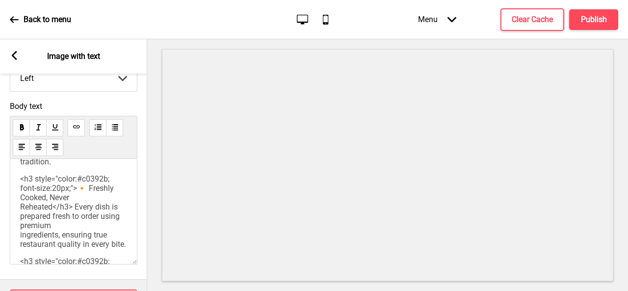
scroll to position [98, 0]
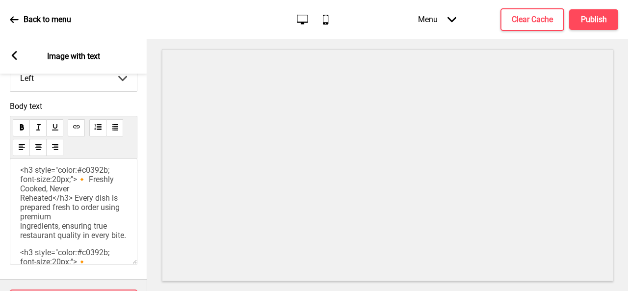
click at [24, 192] on span "<h3 style="color:#c0392b; font-size:20px;">🔸 Freshly Cooked, Never Reheated</h3…" at bounding box center [73, 202] width 106 height 75
drag, startPoint x: 46, startPoint y: 212, endPoint x: 51, endPoint y: 220, distance: 8.8
click at [51, 220] on span "<h3 style="color:#c0392b; font-size:20px;">🔸 Freshly Cooked, Never Reheated</h3…" at bounding box center [73, 202] width 106 height 75
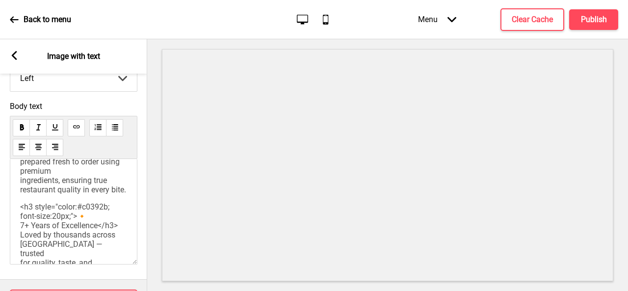
scroll to position [147, 0]
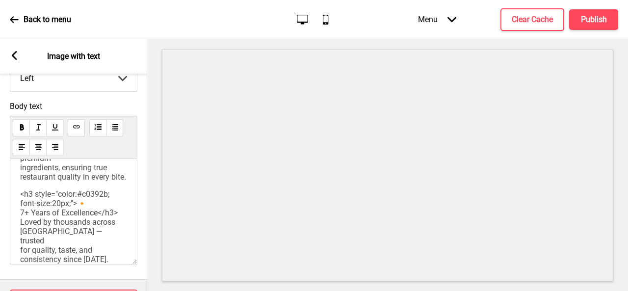
click at [20, 235] on span "<h3 style="color:#c0392b; font-size:20px;">🔸 7+ Years of Excellence</h3> Loved …" at bounding box center [70, 226] width 100 height 75
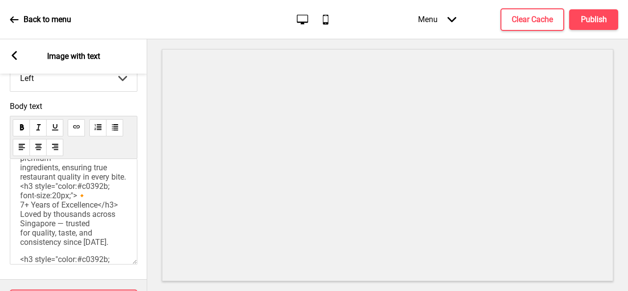
click at [21, 247] on span "<h3 style="color:#c0392b; font-size:20px;">🔸 Freshly Cooked</h3> Every dish is …" at bounding box center [73, 181] width 106 height 130
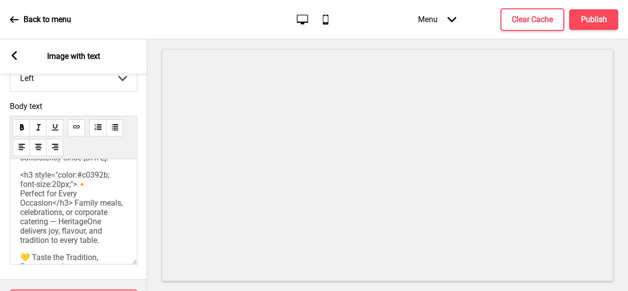
scroll to position [245, 0]
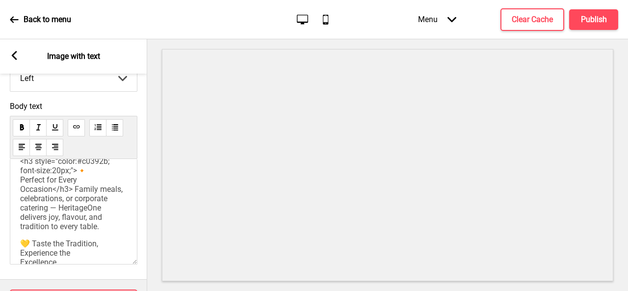
click at [20, 210] on span "<h3 style="color:#c0392b; font-size:20px;">🔸 Perfect for Every Occasion</h3> Fa…" at bounding box center [72, 193] width 104 height 75
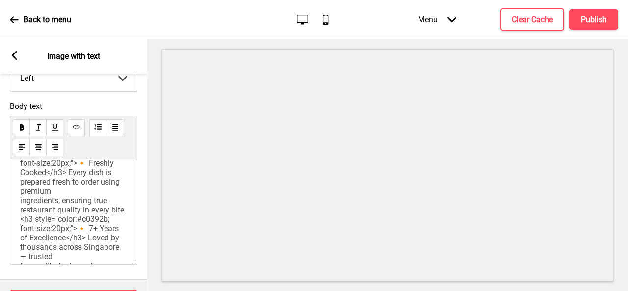
scroll to position [49, 0]
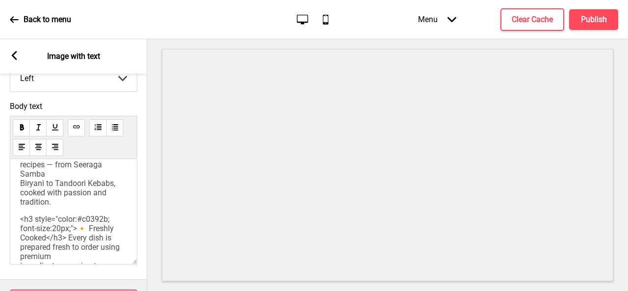
click at [21, 243] on span "<h3 style="color:#c0392b; font-size:20px;">🔸 Freshly Cooked</h3> Every dish is …" at bounding box center [73, 279] width 106 height 130
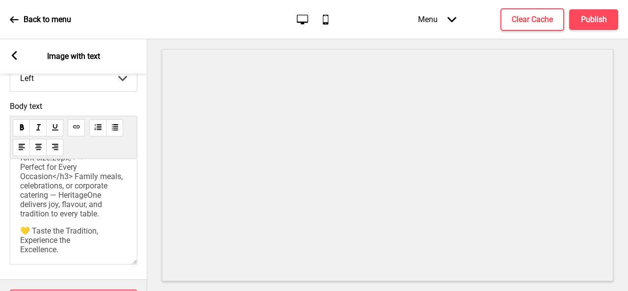
scroll to position [245, 0]
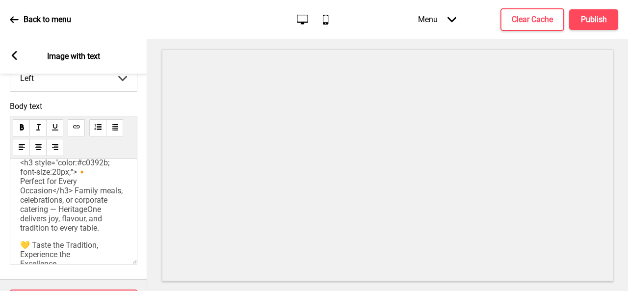
click at [22, 202] on span "<h3 style="color:#c0392b; font-size:20px;">🔸 Perfect for Every Occasion</h3> Fa…" at bounding box center [72, 195] width 104 height 75
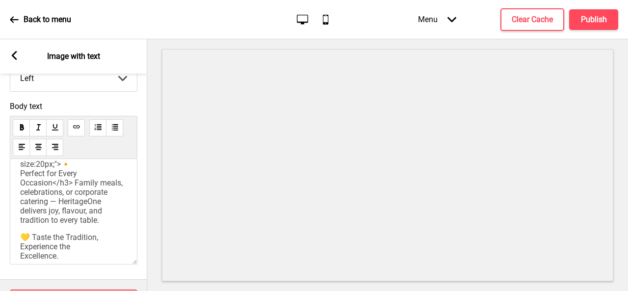
drag, startPoint x: 20, startPoint y: 216, endPoint x: 35, endPoint y: 219, distance: 16.1
click at [20, 216] on span "<h3 style="color:#c0392b; font-size:20px;">🔸 Authentic Indian Flavours</h3>A pe…" at bounding box center [73, 75] width 106 height 298
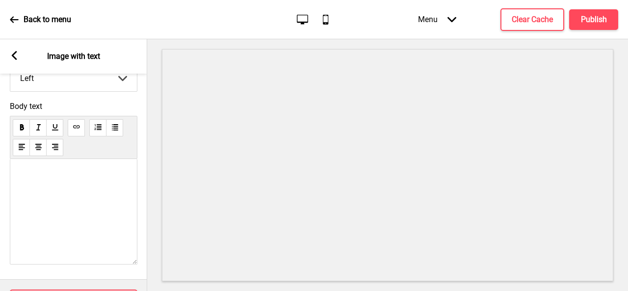
scroll to position [343, 0]
drag, startPoint x: 32, startPoint y: 187, endPoint x: 20, endPoint y: 187, distance: 12.3
click at [20, 162] on span "💛 Taste the Tradition, Experience the Excellence." at bounding box center [60, 148] width 80 height 28
copy span "💛 T"
click at [82, 162] on p "💛 Taste the Tradition, Experience the Excellence." at bounding box center [73, 148] width 107 height 28
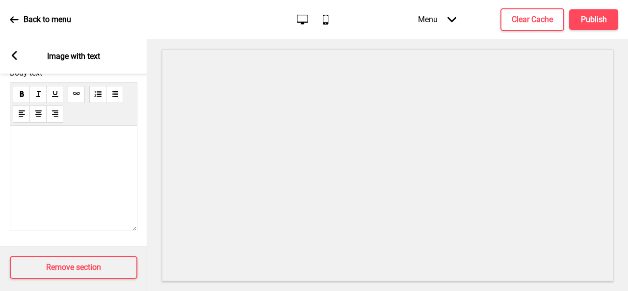
scroll to position [310, 0]
click at [24, 172] on span "💛 Taste the Tradition, Experience the Excellence. 💛" at bounding box center [60, 152] width 80 height 37
click at [19, 196] on div "<h3 style="color:#c0392b; font-size:20px;">🔸 Authentic Indian Flavours</h3>A pe…" at bounding box center [73, 178] width 127 height 105
click at [23, 162] on span "💛 Taste the Tradition, Experience the Excellence 💛" at bounding box center [60, 148] width 80 height 28
click at [21, 162] on span "💛 Taste the Tradition, Experience the Excellence 💛" at bounding box center [60, 148] width 80 height 28
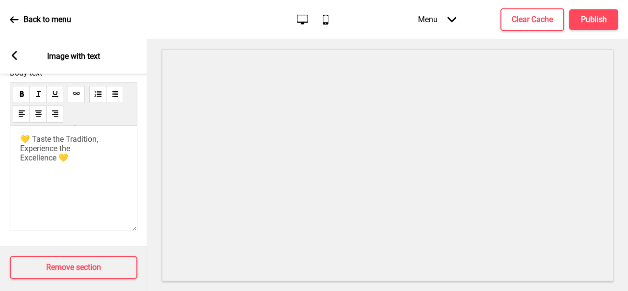
click at [20, 162] on span "💛 Taste the Tradition, Experience the Excellence 💛" at bounding box center [60, 148] width 80 height 28
click at [582, 22] on h4 "Publish" at bounding box center [594, 19] width 26 height 11
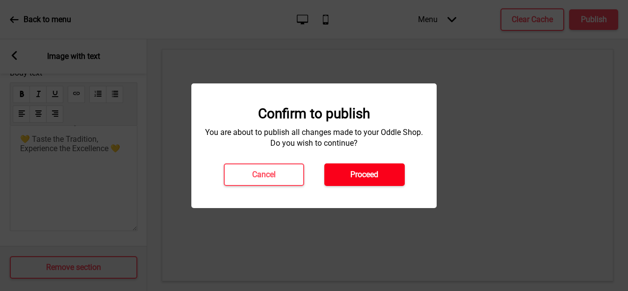
click at [361, 178] on h4 "Proceed" at bounding box center [364, 174] width 28 height 11
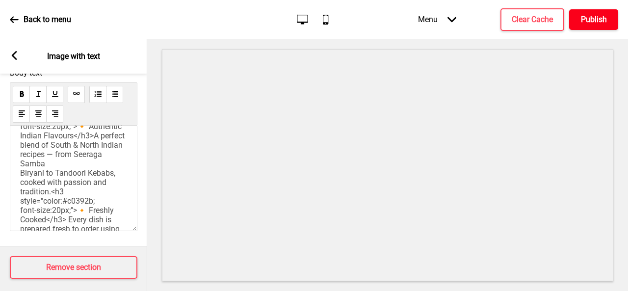
scroll to position [0, 0]
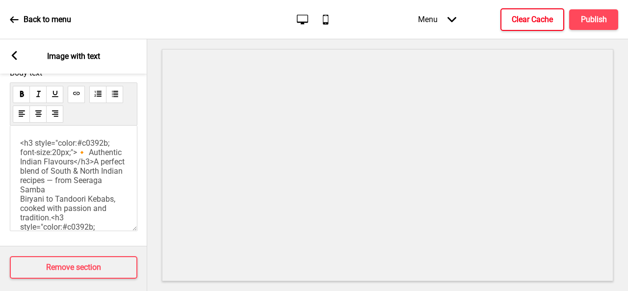
click at [542, 24] on h4 "Clear Cache" at bounding box center [531, 19] width 41 height 11
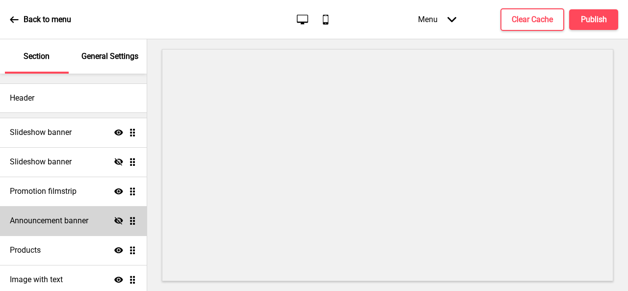
scroll to position [67, 0]
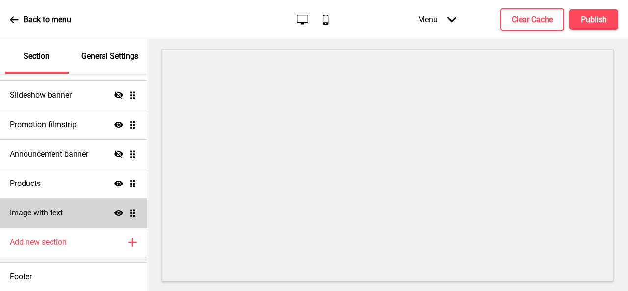
click at [38, 217] on h4 "Image with text" at bounding box center [36, 212] width 53 height 11
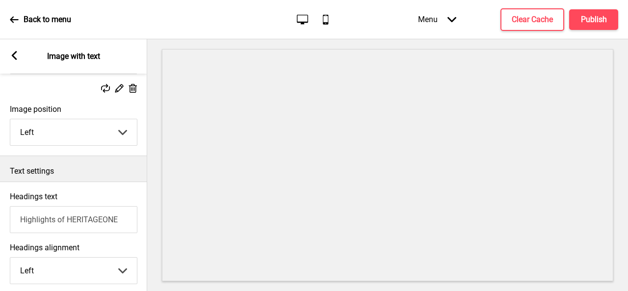
scroll to position [343, 0]
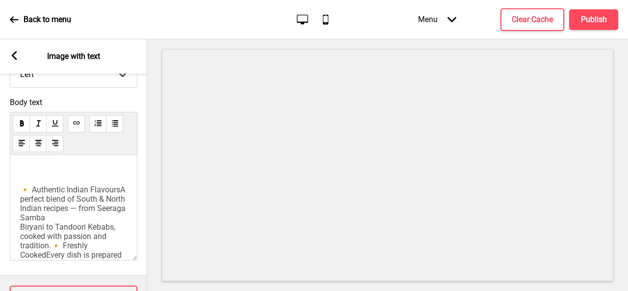
drag, startPoint x: 24, startPoint y: 192, endPoint x: 49, endPoint y: 198, distance: 26.2
click at [24, 192] on span "🔸 Authentic Indian Flavours" at bounding box center [70, 189] width 100 height 9
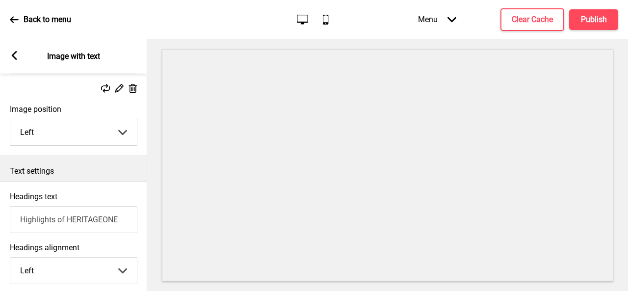
scroll to position [294, 0]
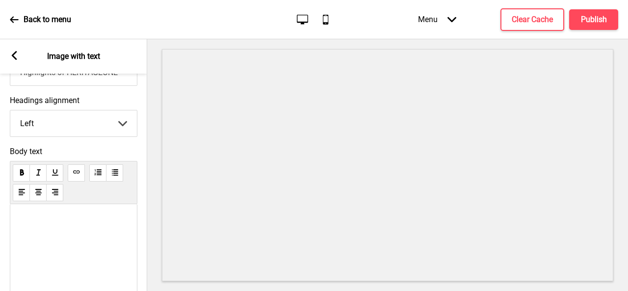
click at [17, 55] on rect at bounding box center [14, 55] width 9 height 9
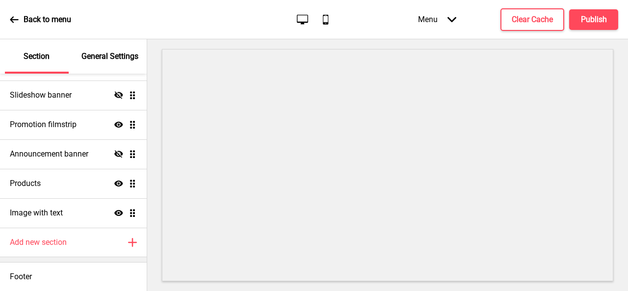
click at [15, 20] on icon at bounding box center [14, 19] width 9 height 9
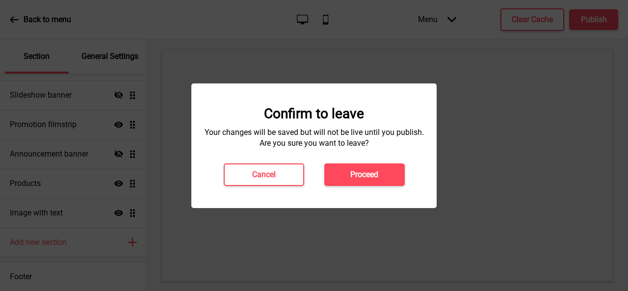
click at [344, 176] on button "Proceed" at bounding box center [364, 174] width 80 height 23
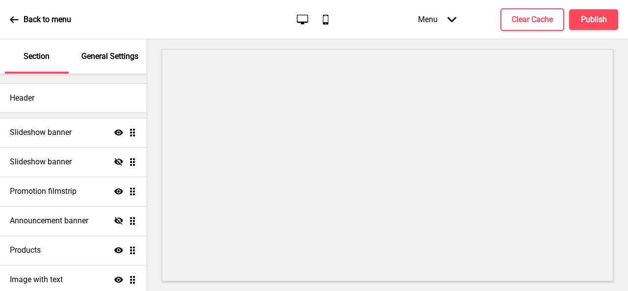
scroll to position [67, 0]
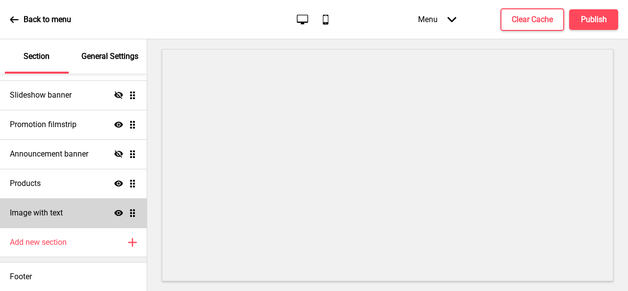
click at [38, 207] on h4 "Image with text" at bounding box center [36, 212] width 53 height 11
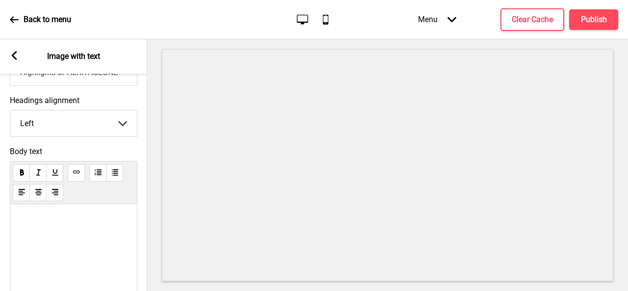
scroll to position [388, 0]
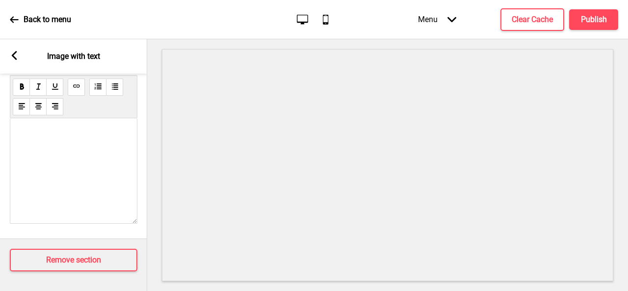
click at [102, 173] on div at bounding box center [73, 170] width 127 height 105
click at [94, 135] on p at bounding box center [73, 140] width 107 height 19
click at [512, 23] on h4 "Clear Cache" at bounding box center [531, 19] width 41 height 11
click at [105, 172] on div at bounding box center [73, 170] width 127 height 105
click at [80, 138] on p at bounding box center [73, 140] width 107 height 19
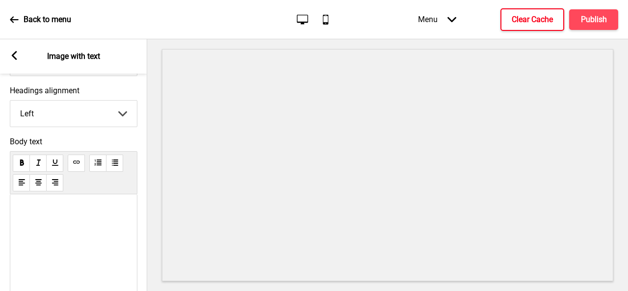
scroll to position [339, 0]
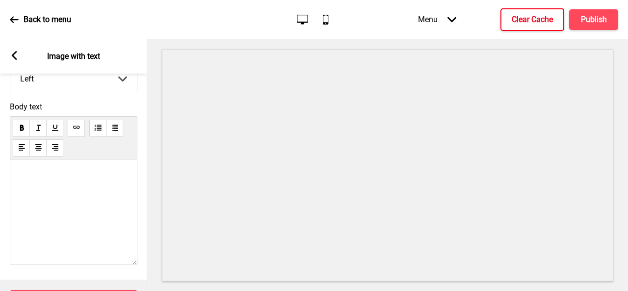
drag, startPoint x: 36, startPoint y: 195, endPoint x: 36, endPoint y: 176, distance: 19.1
click at [36, 176] on div at bounding box center [73, 211] width 127 height 105
drag, startPoint x: 31, startPoint y: 186, endPoint x: 30, endPoint y: 149, distance: 37.3
click at [30, 149] on div "Body text" at bounding box center [73, 186] width 127 height 168
click at [23, 175] on p at bounding box center [73, 181] width 107 height 19
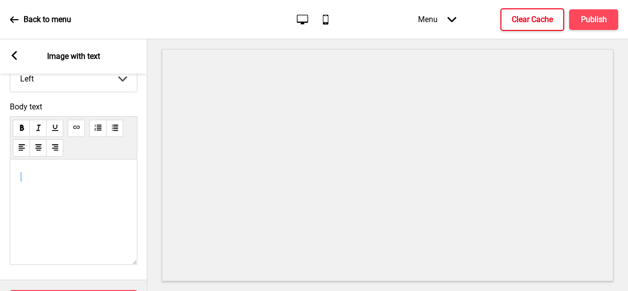
click at [23, 175] on p at bounding box center [73, 181] width 107 height 19
click at [64, 244] on div at bounding box center [73, 211] width 127 height 105
drag, startPoint x: 24, startPoint y: 175, endPoint x: 75, endPoint y: 218, distance: 66.8
click at [67, 226] on div at bounding box center [73, 211] width 127 height 105
click at [580, 26] on button "Publish" at bounding box center [593, 19] width 49 height 21
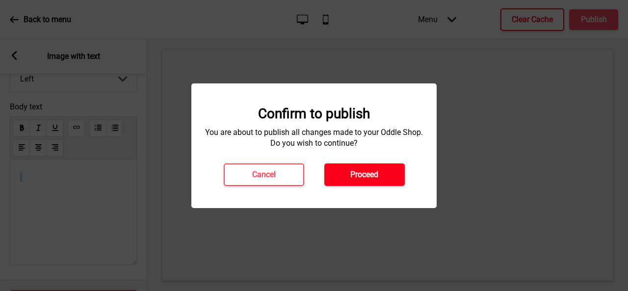
click at [381, 172] on button "Proceed" at bounding box center [364, 174] width 80 height 23
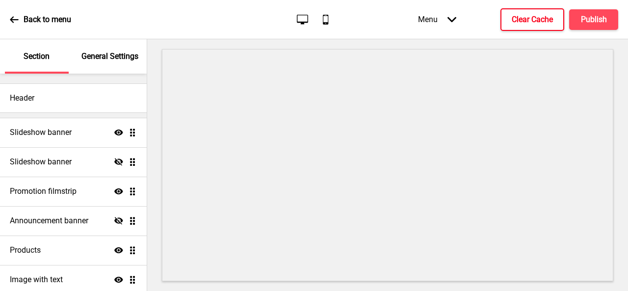
click at [525, 23] on h4 "Clear Cache" at bounding box center [531, 19] width 41 height 11
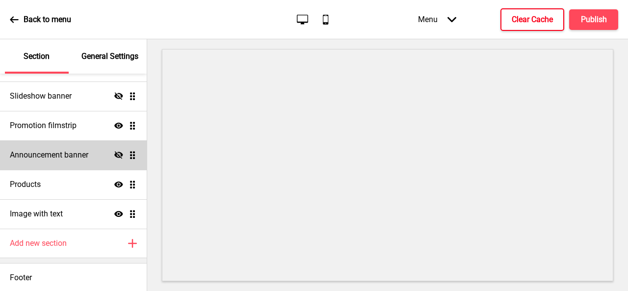
scroll to position [67, 0]
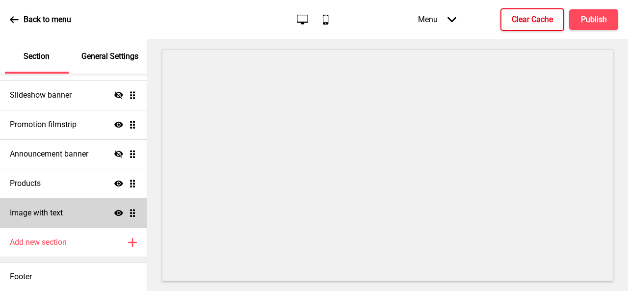
click at [71, 215] on div "Image with text Show Drag" at bounding box center [73, 212] width 147 height 29
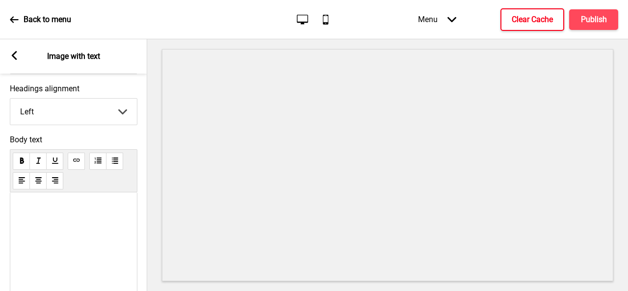
scroll to position [388, 0]
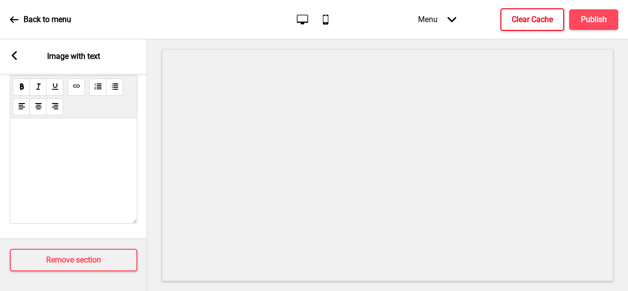
click at [72, 140] on p at bounding box center [73, 140] width 107 height 19
drag, startPoint x: 22, startPoint y: 125, endPoint x: 59, endPoint y: 196, distance: 80.0
click at [59, 196] on div at bounding box center [73, 170] width 127 height 105
click at [50, 131] on p at bounding box center [73, 140] width 107 height 19
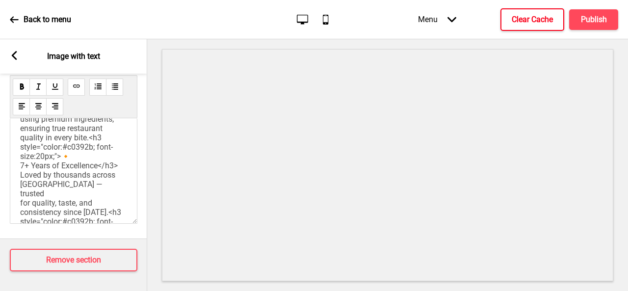
scroll to position [392, 0]
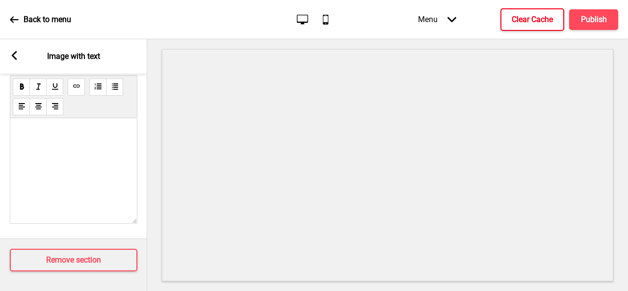
click at [69, 205] on p at bounding box center [73, 158] width 107 height 93
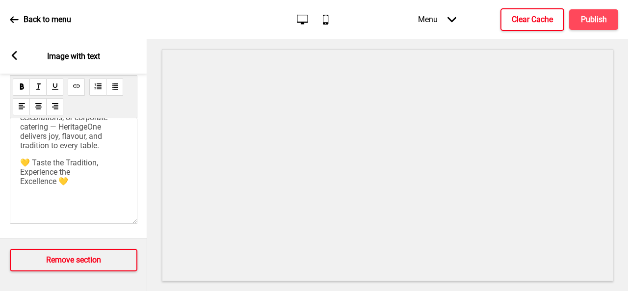
scroll to position [432, 0]
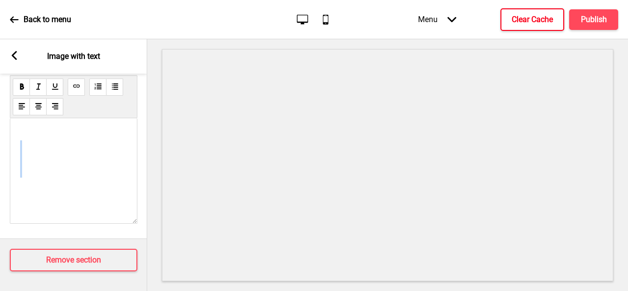
drag, startPoint x: 25, startPoint y: 172, endPoint x: 20, endPoint y: 128, distance: 44.4
click at [20, 128] on p at bounding box center [73, 158] width 107 height 93
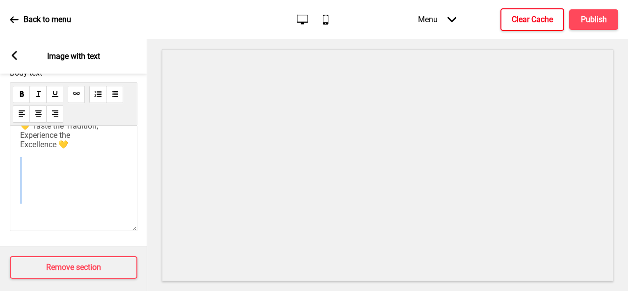
scroll to position [390, 0]
drag, startPoint x: 24, startPoint y: 165, endPoint x: 37, endPoint y: 232, distance: 69.0
click at [38, 232] on div "Body text <h3 style="color:#c0392b; font-size:20px;">🔸 Authentic Indian Flavour…" at bounding box center [73, 152] width 127 height 168
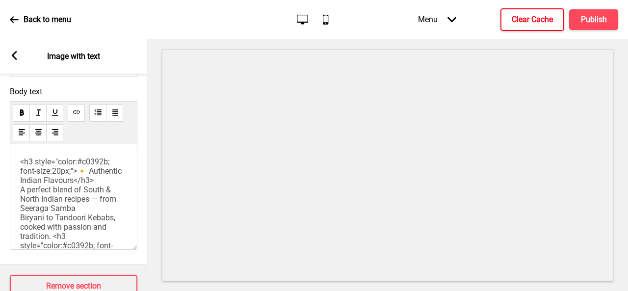
scroll to position [339, 0]
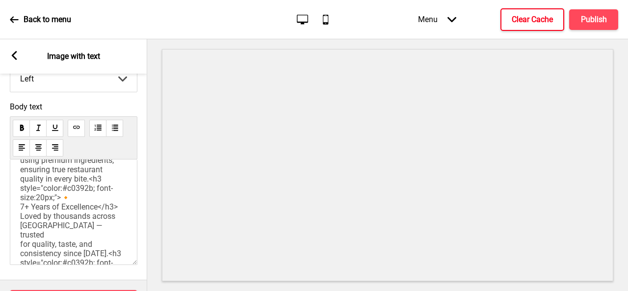
scroll to position [98, 0]
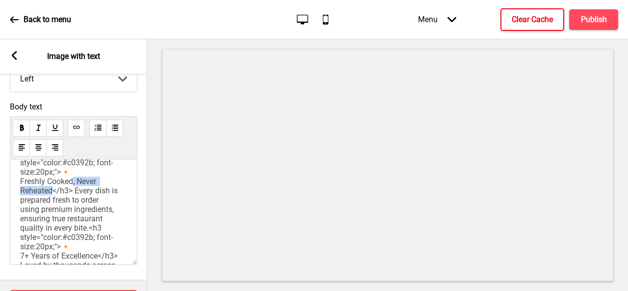
drag, startPoint x: 73, startPoint y: 205, endPoint x: 53, endPoint y: 215, distance: 21.7
click at [53, 215] on span "<h3 style="color:#c0392b; font-size:20px;">🔸 Authentic Indian Flavours</h3>A pe…" at bounding box center [73, 227] width 106 height 307
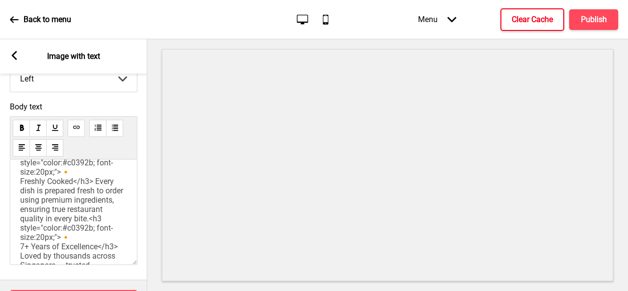
click at [96, 205] on span "<h3 style="color:#c0392b; font-size:20px;">🔸 Authentic Indian Flavours</h3>A pe…" at bounding box center [73, 218] width 106 height 289
click at [22, 207] on span "<h3 style="color:#c0392b; font-size:20px;">🔸 Authentic Indian Flavours</h3>A pe…" at bounding box center [73, 218] width 106 height 289
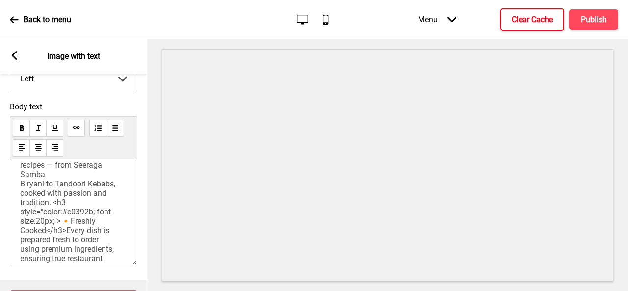
click at [19, 203] on div "<h3 style="color:#c0392b; font-size:20px;">🔸 Authentic Indian Flavours</h3>A pe…" at bounding box center [73, 211] width 127 height 105
click at [22, 203] on span "<h3 style="color:#c0392b; font-size:20px;">🔸 Authentic Indian Flavours</h3>A pe…" at bounding box center [73, 267] width 106 height 289
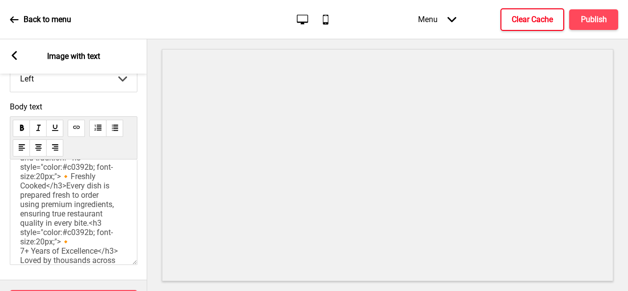
scroll to position [98, 0]
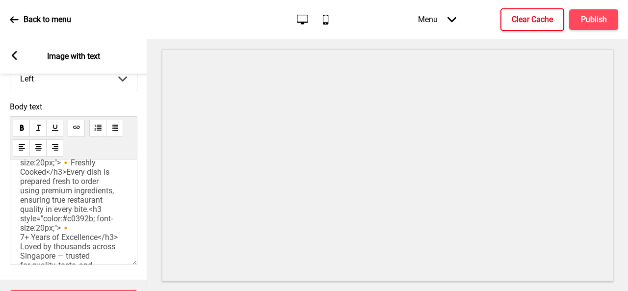
click at [20, 227] on span "<h3 style="color:#c0392b; font-size:20px;">🔸 Authentic Indian Flavours</h3>A pe…" at bounding box center [73, 213] width 106 height 279
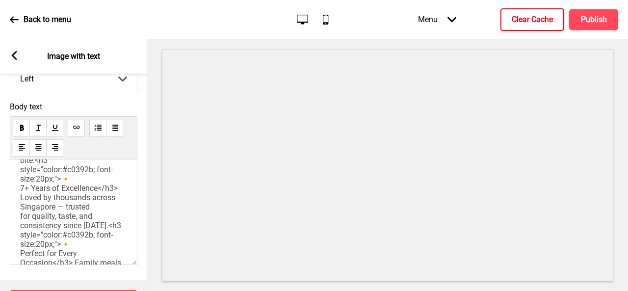
click at [19, 229] on div "<h3 style="color:#c0392b; font-size:20px;">🔸 Authentic Indian Flavours</h3>A pe…" at bounding box center [73, 211] width 127 height 105
click at [22, 231] on span "<h3 style="color:#c0392b; font-size:20px;">🔸 Authentic Indian Flavours</h3>A pe…" at bounding box center [73, 164] width 106 height 279
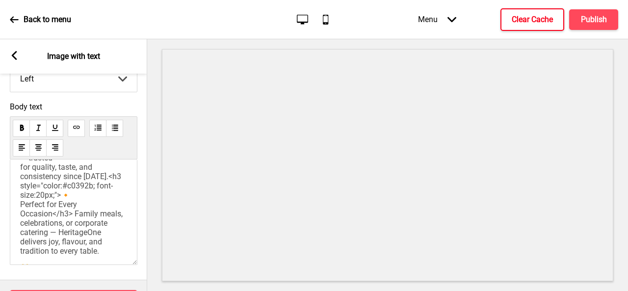
click at [22, 255] on span "<h3 style="color:#c0392b; font-size:20px;">🔸 Authentic Indian Flavours</h3>A pe…" at bounding box center [73, 115] width 106 height 279
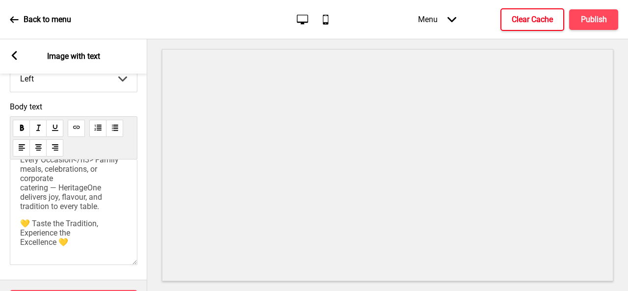
scroll to position [294, 0]
drag, startPoint x: 22, startPoint y: 246, endPoint x: 28, endPoint y: 249, distance: 7.7
click at [22, 247] on span "💛 Taste the Tradition, Experience the Excellence 💛" at bounding box center [60, 233] width 80 height 28
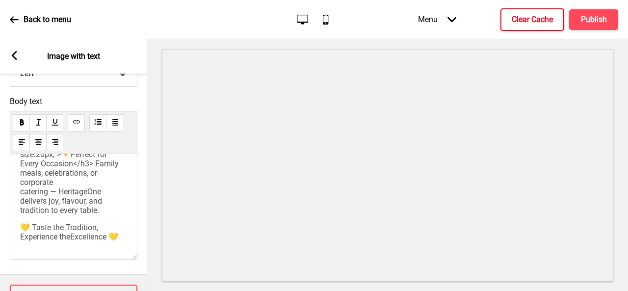
scroll to position [339, 0]
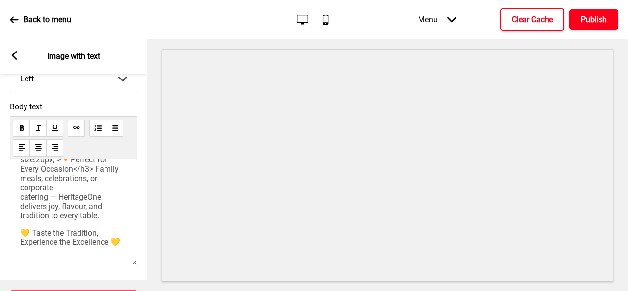
click at [582, 20] on h4 "Publish" at bounding box center [594, 19] width 26 height 11
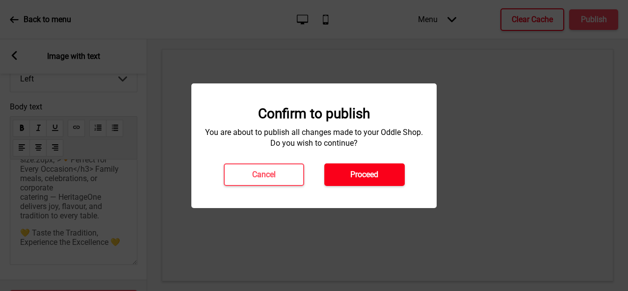
click at [383, 180] on button "Proceed" at bounding box center [364, 174] width 80 height 23
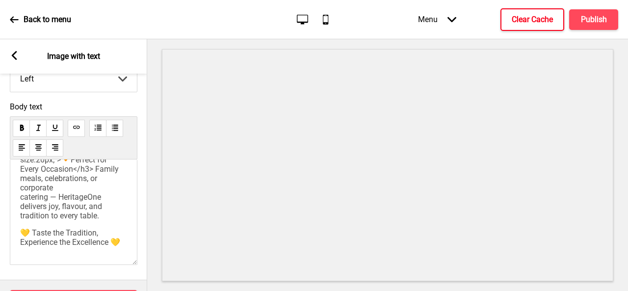
click at [17, 21] on icon at bounding box center [14, 19] width 9 height 9
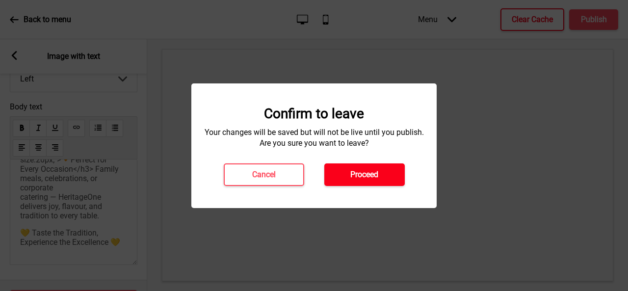
click at [345, 178] on button "Proceed" at bounding box center [364, 174] width 80 height 23
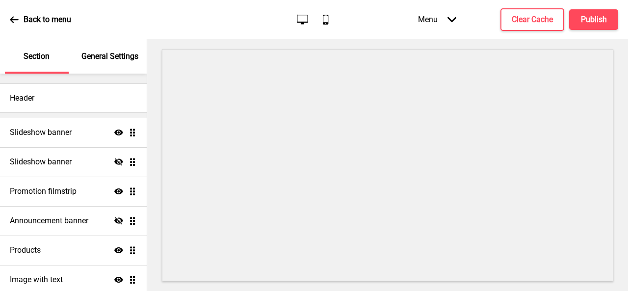
click at [116, 64] on div "General Settings" at bounding box center [110, 56] width 64 height 34
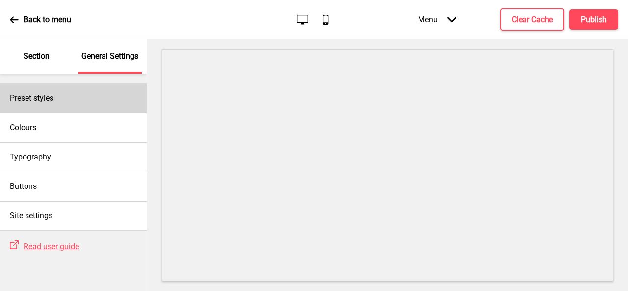
click at [102, 106] on div "Preset styles" at bounding box center [73, 97] width 147 height 29
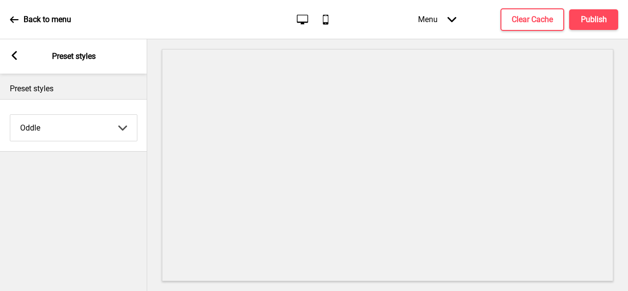
click at [114, 131] on select "Coffee Contrast Dark Earth Marine Minimalist Modern Oddle Pastel Yellow Fruits …" at bounding box center [73, 128] width 126 height 26
click at [10, 115] on select "Coffee Contrast Dark Earth Marine Minimalist Modern Oddle Pastel Yellow Fruits …" at bounding box center [73, 128] width 126 height 26
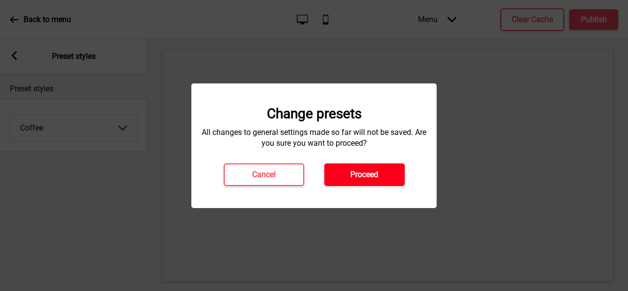
click at [342, 177] on button "Proceed" at bounding box center [364, 174] width 80 height 23
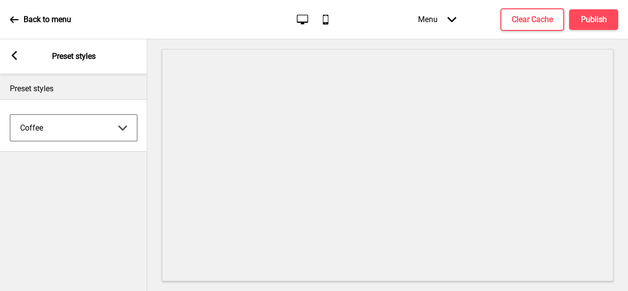
click at [84, 123] on select "Coffee Contrast Dark Earth Marine Minimalist Modern Oddle Pastel Yellow Fruits …" at bounding box center [73, 128] width 126 height 26
click at [10, 115] on select "Coffee Contrast Dark Earth Marine Minimalist Modern Oddle Pastel Yellow Fruits …" at bounding box center [73, 128] width 126 height 26
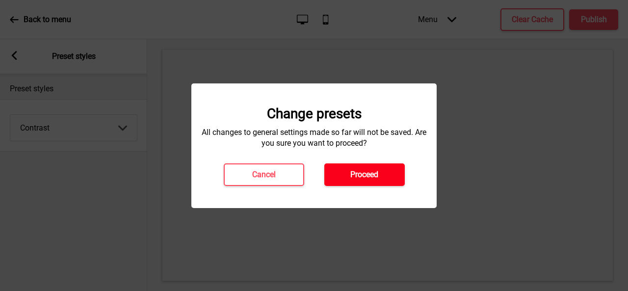
click at [385, 177] on button "Proceed" at bounding box center [364, 174] width 80 height 23
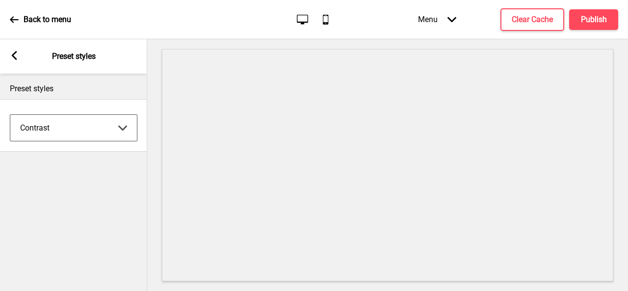
click at [89, 128] on select "Coffee Contrast Dark Earth Marine Minimalist Modern Oddle Pastel Yellow Fruits …" at bounding box center [73, 128] width 126 height 26
click at [10, 115] on select "Coffee Contrast Dark Earth Marine Minimalist Modern Oddle Pastel Yellow Fruits …" at bounding box center [73, 128] width 126 height 26
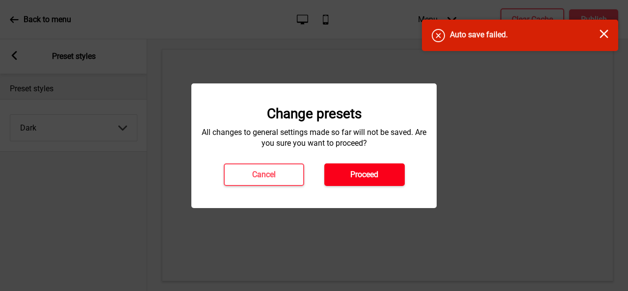
click at [352, 170] on h4 "Proceed" at bounding box center [364, 174] width 28 height 11
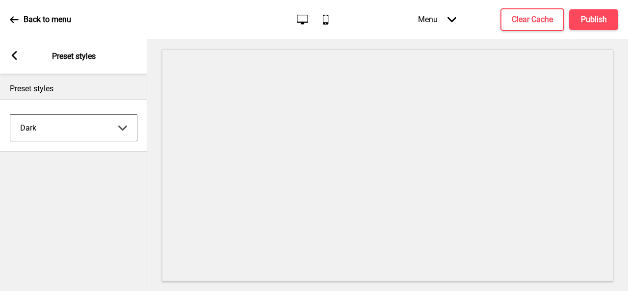
click at [116, 127] on select "Coffee Contrast Dark Earth Marine Minimalist Modern Oddle Pastel Yellow Fruits …" at bounding box center [73, 128] width 126 height 26
click at [10, 115] on select "Coffee Contrast Dark Earth Marine Minimalist Modern Oddle Pastel Yellow Fruits …" at bounding box center [73, 128] width 126 height 26
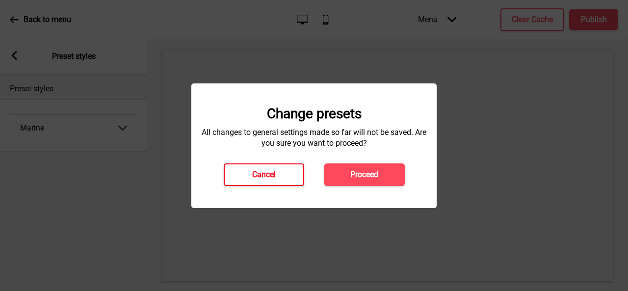
click at [259, 174] on h4 "Cancel" at bounding box center [264, 174] width 24 height 11
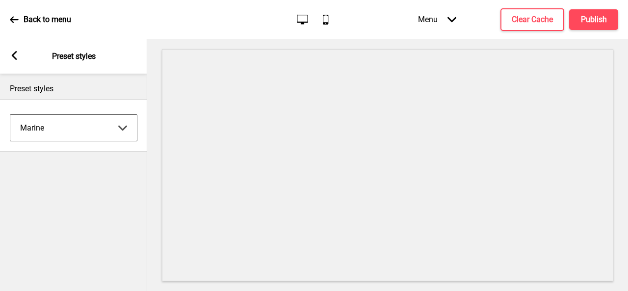
click at [82, 132] on select "Coffee Contrast Dark Earth Marine Minimalist Modern Oddle Pastel Yellow Fruits …" at bounding box center [73, 128] width 126 height 26
click at [10, 115] on select "Coffee Contrast Dark Earth Marine Minimalist Modern Oddle Pastel Yellow Fruits …" at bounding box center [73, 128] width 126 height 26
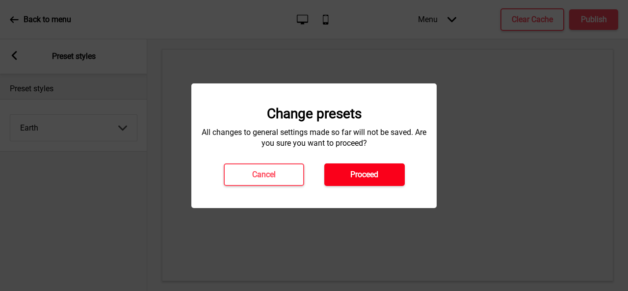
click at [382, 170] on button "Proceed" at bounding box center [364, 174] width 80 height 23
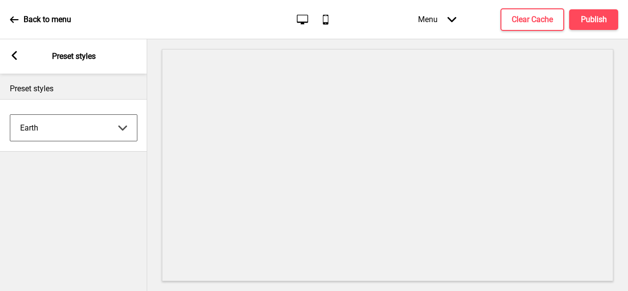
click at [127, 136] on select "Coffee Contrast Dark Earth Marine Minimalist Modern Oddle Pastel Yellow Fruits …" at bounding box center [73, 128] width 126 height 26
click at [10, 115] on select "Coffee Contrast Dark Earth Marine Minimalist Modern Oddle Pastel Yellow Fruits …" at bounding box center [73, 128] width 126 height 26
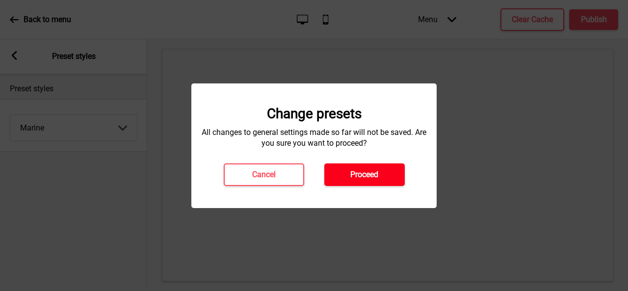
click at [389, 173] on button "Proceed" at bounding box center [364, 174] width 80 height 23
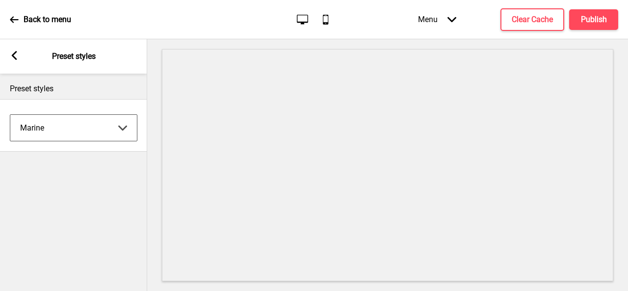
click at [104, 135] on select "Coffee Contrast Dark Earth Marine Minimalist Modern Oddle Pastel Yellow Fruits …" at bounding box center [73, 128] width 126 height 26
click at [10, 115] on select "Coffee Contrast Dark Earth Marine Minimalist Modern Oddle Pastel Yellow Fruits …" at bounding box center [73, 128] width 126 height 26
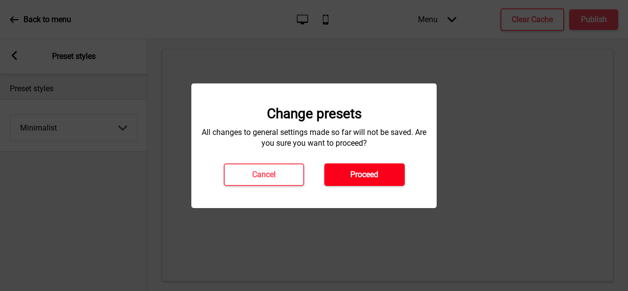
click at [386, 179] on button "Proceed" at bounding box center [364, 174] width 80 height 23
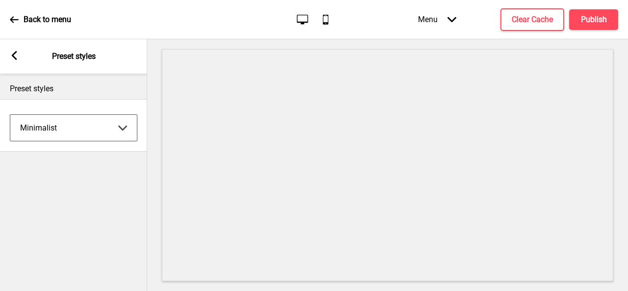
click at [99, 131] on select "Coffee Contrast Dark Earth Marine Minimalist Modern Oddle Pastel Yellow Fruits …" at bounding box center [73, 128] width 126 height 26
click at [10, 115] on select "Coffee Contrast Dark Earth Marine Minimalist Modern Oddle Pastel Yellow Fruits …" at bounding box center [73, 128] width 126 height 26
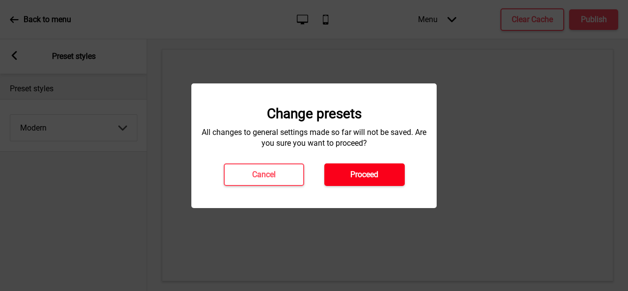
click at [389, 178] on button "Proceed" at bounding box center [364, 174] width 80 height 23
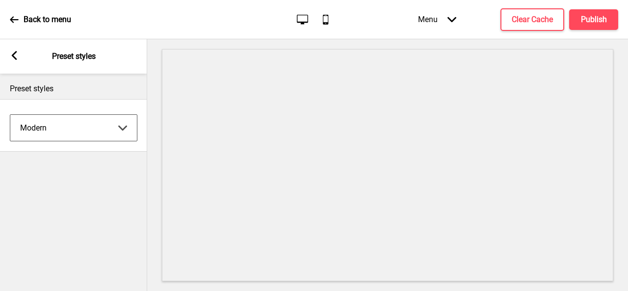
click at [114, 131] on select "Coffee Contrast Dark Earth Marine Minimalist Modern Oddle Pastel Yellow Fruits …" at bounding box center [73, 128] width 126 height 26
click at [10, 115] on select "Coffee Contrast Dark Earth Marine Minimalist Modern Oddle Pastel Yellow Fruits …" at bounding box center [73, 128] width 126 height 26
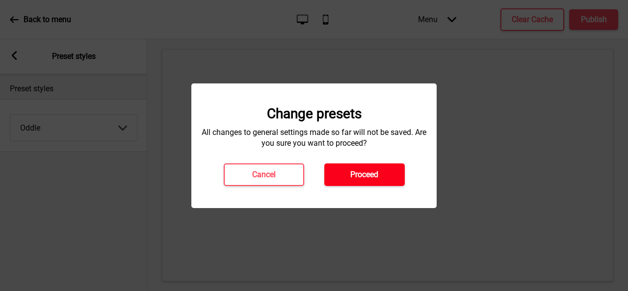
click at [387, 178] on button "Proceed" at bounding box center [364, 174] width 80 height 23
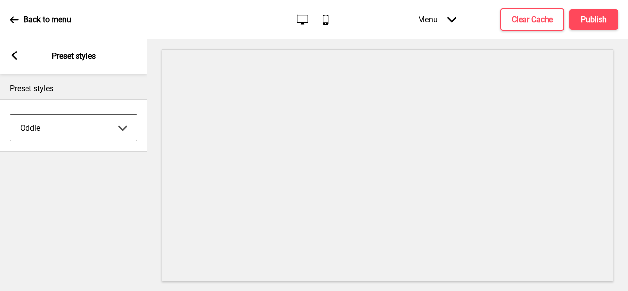
click at [64, 130] on select "Coffee Contrast Dark Earth Marine Minimalist Modern Oddle Pastel Yellow Fruits …" at bounding box center [73, 128] width 126 height 26
click at [10, 115] on select "Coffee Contrast Dark Earth Marine Minimalist Modern Oddle Pastel Yellow Fruits …" at bounding box center [73, 128] width 126 height 26
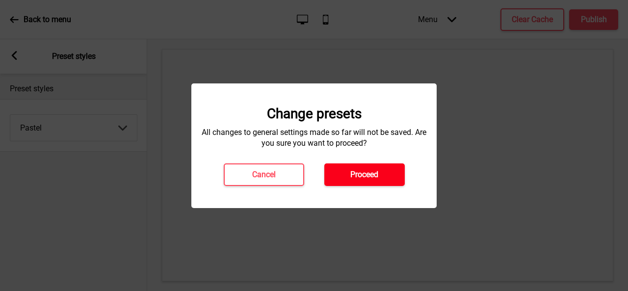
click at [371, 184] on button "Proceed" at bounding box center [364, 174] width 80 height 23
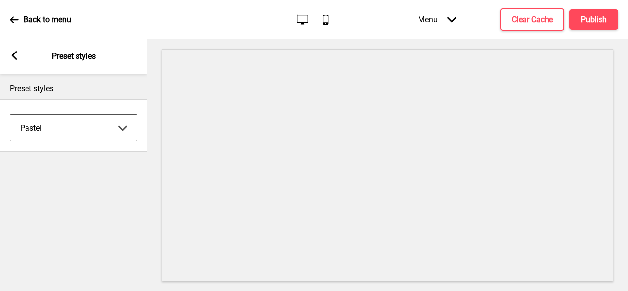
click at [76, 129] on select "Coffee Contrast Dark Earth Marine Minimalist Modern Oddle Pastel Yellow Fruits …" at bounding box center [73, 128] width 126 height 26
click at [10, 115] on select "Coffee Contrast Dark Earth Marine Minimalist Modern Oddle Pastel Yellow Fruits …" at bounding box center [73, 128] width 126 height 26
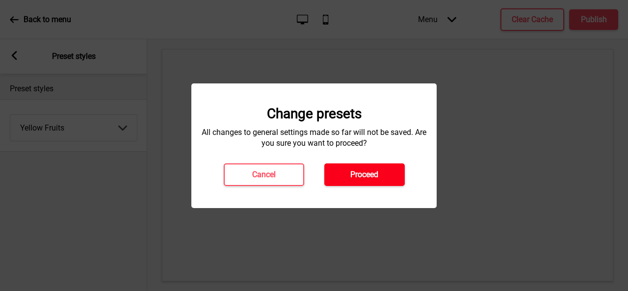
click at [384, 181] on button "Proceed" at bounding box center [364, 174] width 80 height 23
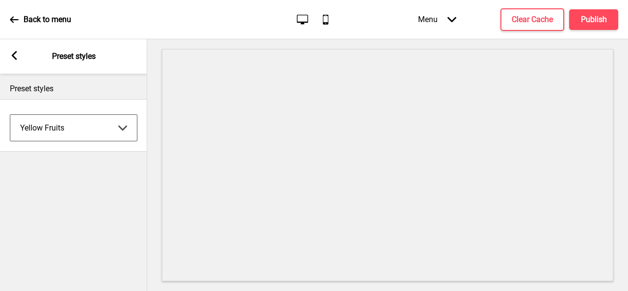
drag, startPoint x: 121, startPoint y: 126, endPoint x: 113, endPoint y: 138, distance: 14.6
click at [121, 126] on select "Coffee Contrast Dark Earth Marine Minimalist Modern Oddle Pastel Yellow Fruits …" at bounding box center [73, 128] width 126 height 26
click at [10, 115] on select "Coffee Contrast Dark Earth Marine Minimalist Modern Oddle Pastel Yellow Fruits …" at bounding box center [73, 128] width 126 height 26
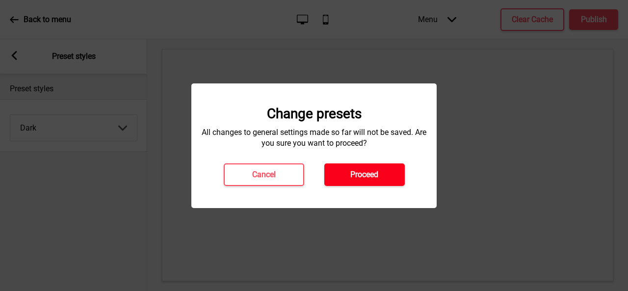
click at [343, 168] on button "Proceed" at bounding box center [364, 174] width 80 height 23
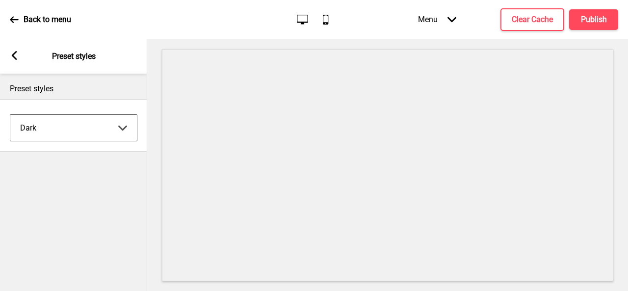
click at [86, 128] on select "Coffee Contrast Dark Earth Marine Minimalist Modern Oddle Pastel Yellow Fruits …" at bounding box center [73, 128] width 126 height 26
select select "oddle"
click at [10, 115] on select "Coffee Contrast Dark Earth Marine Minimalist Modern Oddle Pastel Yellow Fruits …" at bounding box center [73, 128] width 126 height 26
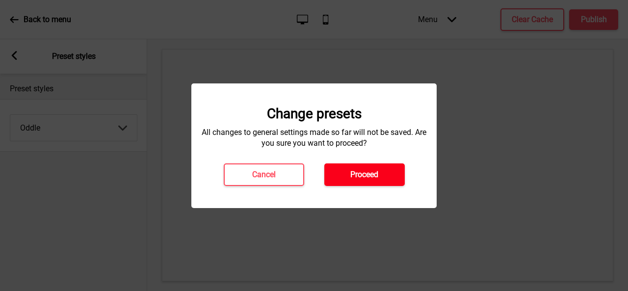
click at [380, 170] on button "Proceed" at bounding box center [364, 174] width 80 height 23
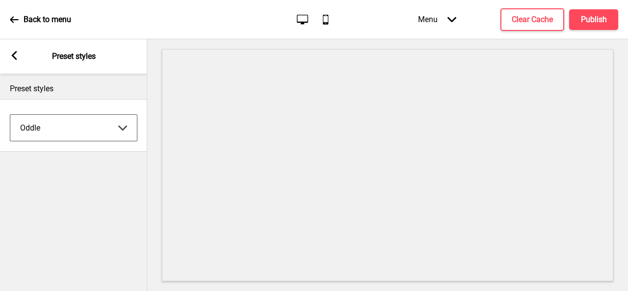
click at [18, 57] on rect at bounding box center [14, 55] width 9 height 9
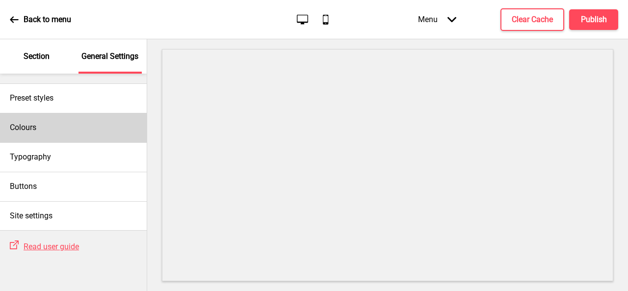
click at [76, 125] on div "Colours" at bounding box center [73, 127] width 147 height 29
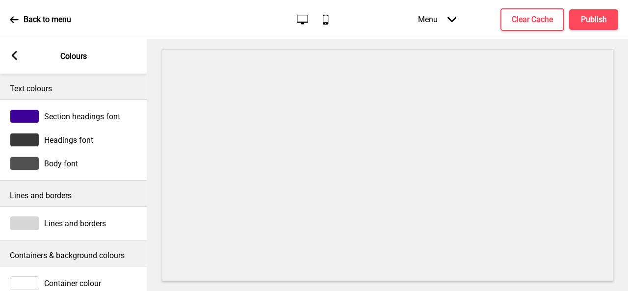
click at [12, 21] on icon at bounding box center [14, 19] width 8 height 6
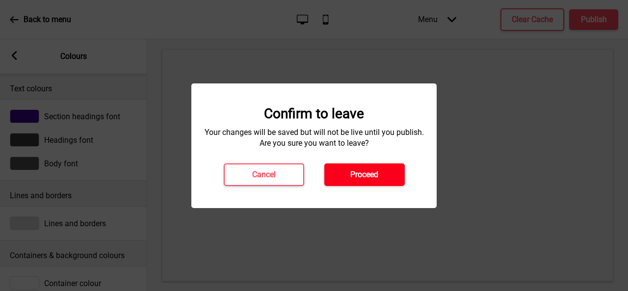
click at [337, 173] on button "Proceed" at bounding box center [364, 174] width 80 height 23
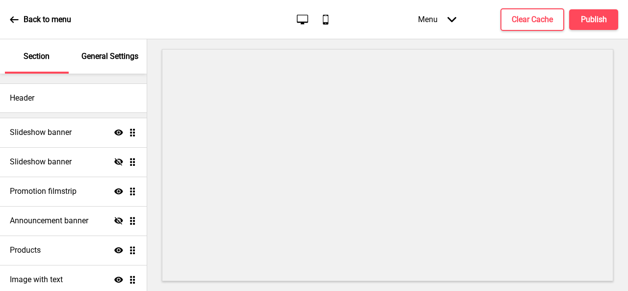
click at [90, 59] on p "General Settings" at bounding box center [109, 56] width 57 height 11
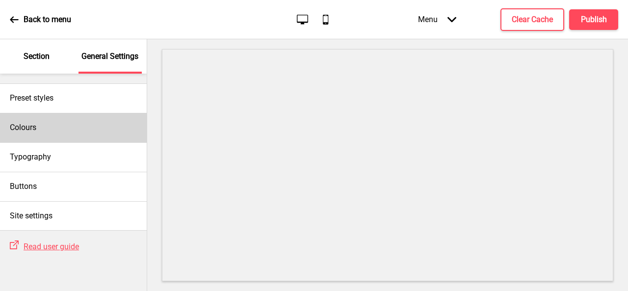
click at [56, 131] on div "Colours" at bounding box center [73, 127] width 147 height 29
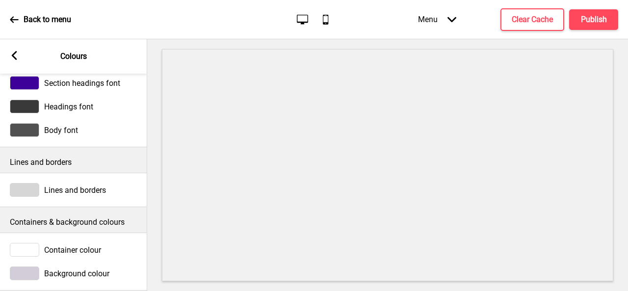
scroll to position [49, 0]
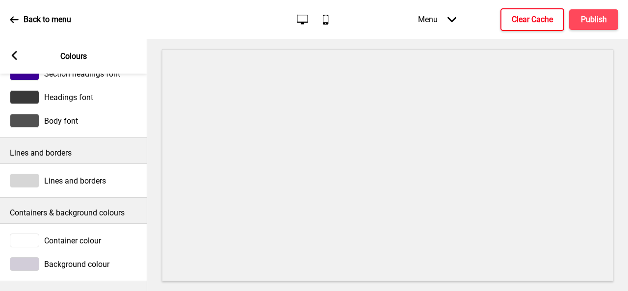
click at [538, 18] on h4 "Clear Cache" at bounding box center [531, 19] width 41 height 11
click at [15, 56] on rect at bounding box center [14, 55] width 9 height 9
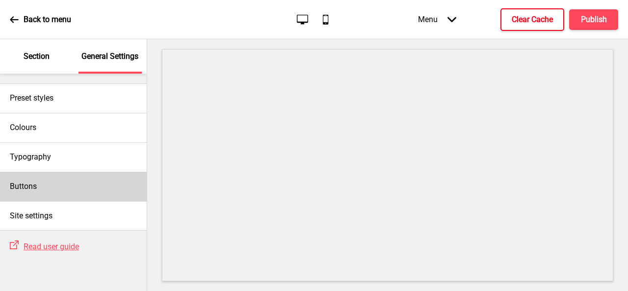
click at [90, 181] on div "Buttons" at bounding box center [73, 186] width 147 height 29
select select "pill"
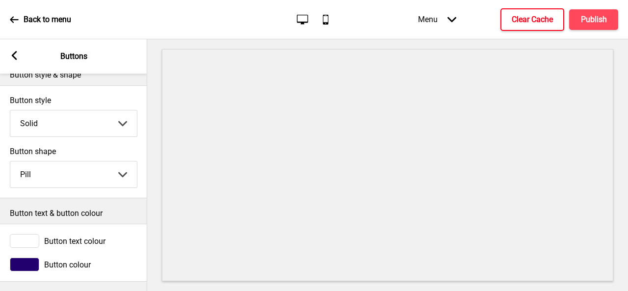
scroll to position [21, 0]
click at [10, 58] on rect at bounding box center [14, 55] width 9 height 9
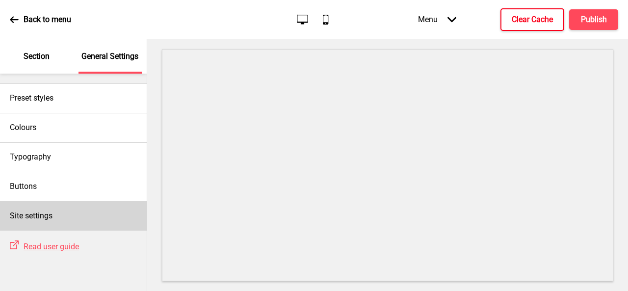
click at [79, 212] on div "Site settings" at bounding box center [73, 215] width 147 height 29
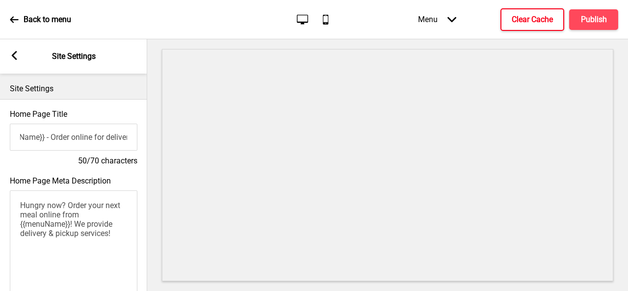
scroll to position [0, 71]
drag, startPoint x: 74, startPoint y: 137, endPoint x: 128, endPoint y: 137, distance: 54.4
click at [128, 137] on input "{{menuName}} - Order online for delivery & pickup!" at bounding box center [73, 137] width 127 height 27
click at [107, 138] on input "{{menuName}} - Order online for delivery & pickup!" at bounding box center [73, 137] width 127 height 27
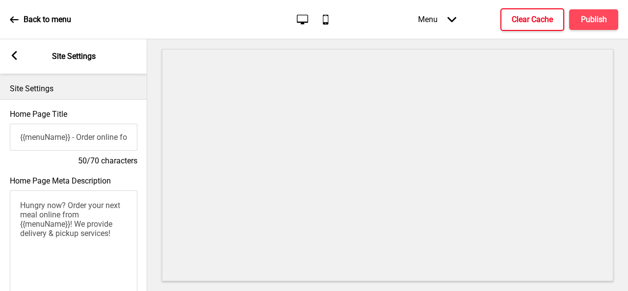
drag, startPoint x: 100, startPoint y: 138, endPoint x: 0, endPoint y: 139, distance: 100.0
click at [0, 139] on div "Home Page Title {{menuName}} - Order online for delivery & pickup! 50/70 charac…" at bounding box center [73, 137] width 147 height 67
click at [60, 144] on input "{{menuName}} - Order online for delivery & pickup!" at bounding box center [73, 137] width 127 height 27
drag, startPoint x: 77, startPoint y: 140, endPoint x: 134, endPoint y: 140, distance: 56.9
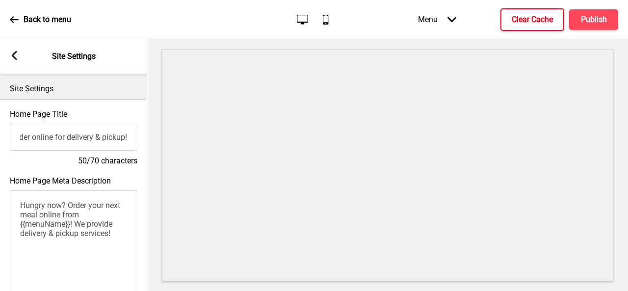
click at [134, 140] on input "{{menuName}} - Order online for delivery & pickup!" at bounding box center [73, 137] width 127 height 27
click at [101, 139] on input "{{menuName}} - Order online for delivery & pickup!" at bounding box center [73, 137] width 127 height 27
drag, startPoint x: 25, startPoint y: 138, endPoint x: 0, endPoint y: 139, distance: 25.5
click at [0, 139] on div "Home Page Title {{menuName}} - Order online for delivery & pickup! 50/70 charac…" at bounding box center [73, 137] width 147 height 67
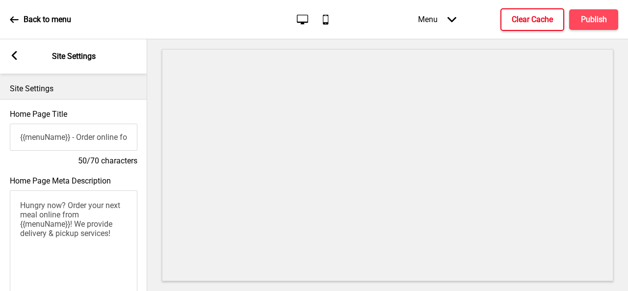
click at [80, 139] on input "{{menuName}} - Order online for delivery & pickup!" at bounding box center [73, 137] width 127 height 27
drag, startPoint x: 78, startPoint y: 141, endPoint x: 91, endPoint y: 140, distance: 12.3
click at [79, 140] on input "{{menuName}} - Order online for delivery & pickup!" at bounding box center [73, 137] width 127 height 27
paste input "HeritageOne [GEOGRAPHIC_DATA] – Authentic South & North Indian Cuisine"
drag, startPoint x: 123, startPoint y: 138, endPoint x: 0, endPoint y: 137, distance: 122.6
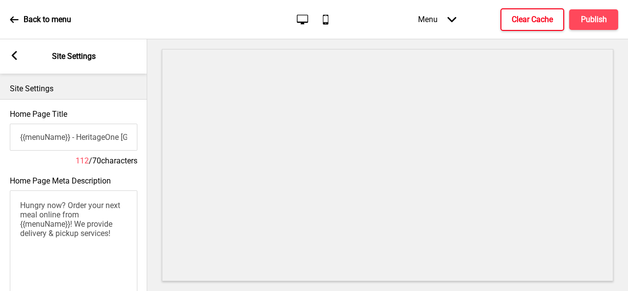
click at [0, 137] on div "Home Page Title {{menuName}} - HeritageOne [GEOGRAPHIC_DATA] – Authentic South …" at bounding box center [73, 137] width 147 height 67
click at [73, 137] on input "{{menuName}} - HeritageOne [GEOGRAPHIC_DATA] – Authentic South & North Indian C…" at bounding box center [73, 137] width 127 height 27
drag, startPoint x: 76, startPoint y: 139, endPoint x: 149, endPoint y: 136, distance: 72.6
click at [149, 136] on div "Section General Settings Preset styles Colours Typography Buttons Site settings…" at bounding box center [314, 165] width 628 height 252
click at [83, 137] on input "{{menuName}} - HeritageOne [GEOGRAPHIC_DATA] – Authentic South & North Indian C…" at bounding box center [73, 137] width 127 height 27
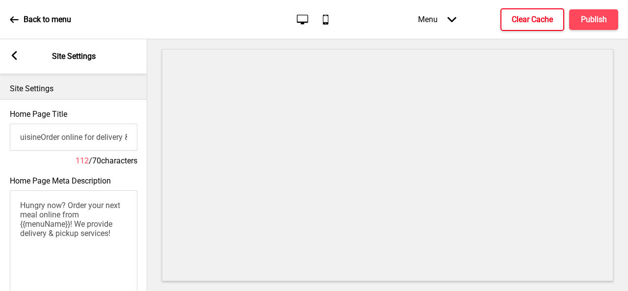
drag, startPoint x: 27, startPoint y: 139, endPoint x: 144, endPoint y: 138, distance: 116.7
click at [144, 138] on div "Home Page Title {{menuName}} - HeritageOne [GEOGRAPHIC_DATA] – Authentic South …" at bounding box center [73, 137] width 147 height 67
drag, startPoint x: 121, startPoint y: 139, endPoint x: 6, endPoint y: 139, distance: 114.7
click at [6, 139] on div "Home Page Title {{menuName}} - HeritageOne [GEOGRAPHIC_DATA] – Authentic South …" at bounding box center [73, 137] width 147 height 67
click at [67, 141] on input "{{menuName}} - HeritageOne [GEOGRAPHIC_DATA] – Authentic South & North Indian C…" at bounding box center [73, 137] width 127 height 27
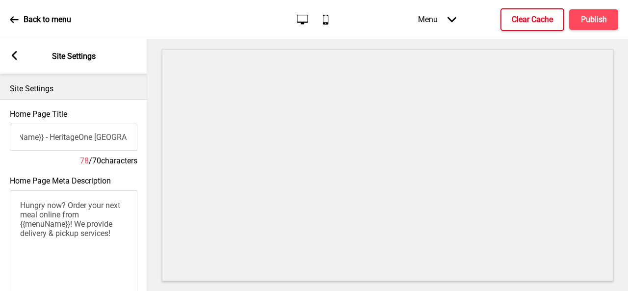
scroll to position [0, 178]
drag, startPoint x: 76, startPoint y: 138, endPoint x: 132, endPoint y: 133, distance: 55.6
click at [132, 133] on input "{{menuName}} - HeritageOne [GEOGRAPHIC_DATA] – Authentic South & North Indian C…" at bounding box center [73, 137] width 127 height 27
click at [105, 140] on input "{{menuName}} - HeritageOne [GEOGRAPHIC_DATA] – Authentic South & North Indian C…" at bounding box center [73, 137] width 127 height 27
type input "{{menuName}} - HeritageOne [GEOGRAPHIC_DATA] – Authentic South & North Indian C…"
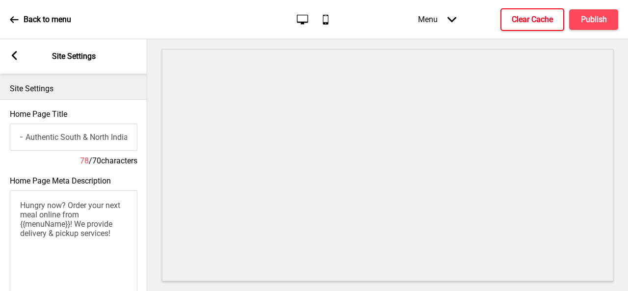
scroll to position [0, 0]
drag, startPoint x: 125, startPoint y: 139, endPoint x: 152, endPoint y: 139, distance: 27.9
click at [152, 139] on div "Section General Settings Preset styles Colours Typography Buttons Site settings…" at bounding box center [314, 165] width 628 height 252
click at [106, 134] on input "{{menuName}} - HeritageOne [GEOGRAPHIC_DATA] – Authentic South & North Indian C…" at bounding box center [73, 137] width 127 height 27
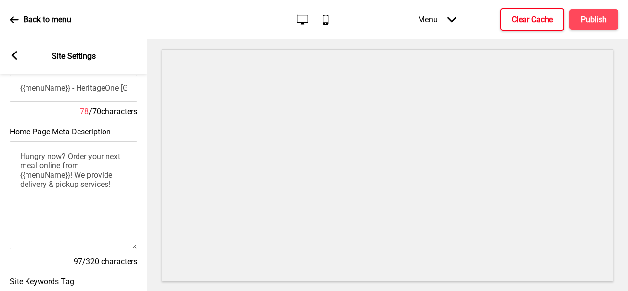
click at [108, 191] on textarea "Hungry now? Order your next meal online from {{menuName}}! We provide delivery …" at bounding box center [73, 195] width 127 height 108
click at [121, 198] on textarea "Hungry now? Order your next meal online from {{menuName}}! We provide delivery …" at bounding box center [73, 195] width 127 height 108
paste textarea "Singapore’s most loved Indian restaurant serving authentic South & North Indian…"
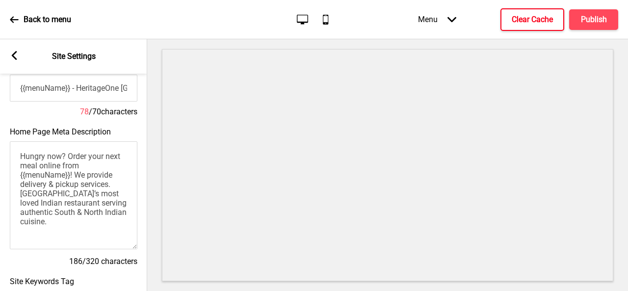
drag, startPoint x: 112, startPoint y: 191, endPoint x: 76, endPoint y: 182, distance: 37.2
click at [76, 182] on textarea "Hungry now? Order your next meal online from {{menuName}}! We provide delivery …" at bounding box center [73, 195] width 127 height 108
click at [104, 212] on textarea "Hungry now? Order your next meal online from {{menuName}}. [GEOGRAPHIC_DATA]’s …" at bounding box center [73, 195] width 127 height 108
paste textarea "We provide delivery & pickup services."
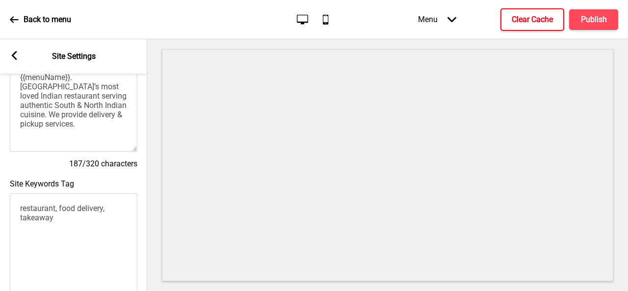
scroll to position [147, 0]
type textarea "Hungry now? Order your next meal online from {{menuName}}. [GEOGRAPHIC_DATA]’s …"
drag, startPoint x: 78, startPoint y: 233, endPoint x: 8, endPoint y: 202, distance: 76.4
click at [8, 202] on div "Site Keywords Tag restaurant, food delivery, takeaway" at bounding box center [73, 241] width 147 height 134
click at [75, 224] on textarea "restaurant, food delivery, takeaway" at bounding box center [73, 247] width 127 height 108
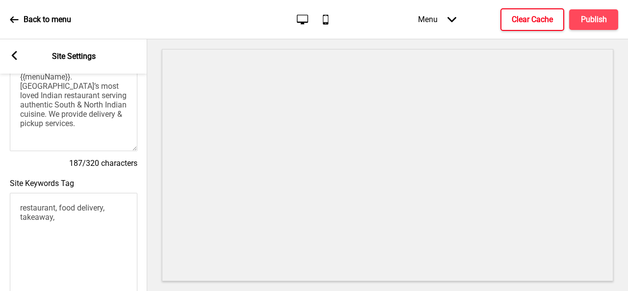
paste textarea "HeritageOne [GEOGRAPHIC_DATA], Indian restaurant [GEOGRAPHIC_DATA], [GEOGRAPHIC…"
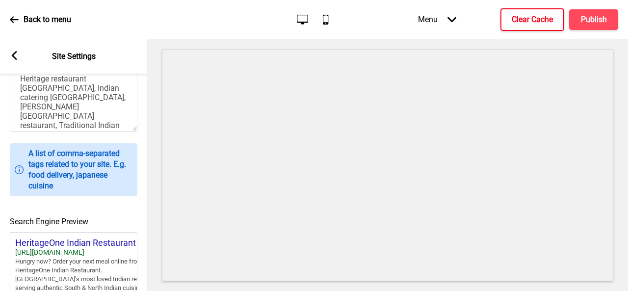
scroll to position [412, 0]
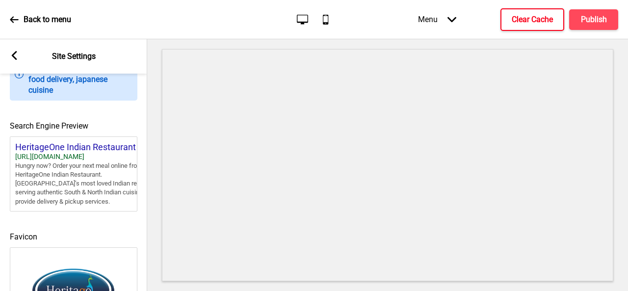
type textarea "restaurant, food delivery, takeaway, HeritageOne [GEOGRAPHIC_DATA], Indian rest…"
drag, startPoint x: 92, startPoint y: 222, endPoint x: 117, endPoint y: 223, distance: 24.5
click at [117, 216] on div "Search Engine Preview HeritageOne Indian Restaurant - … [URL][DOMAIN_NAME] Hung…" at bounding box center [73, 160] width 147 height 111
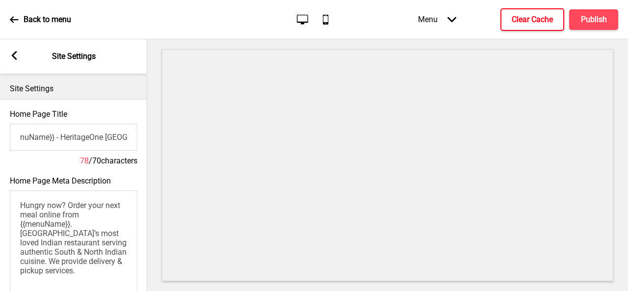
scroll to position [0, 44]
drag, startPoint x: 78, startPoint y: 139, endPoint x: 114, endPoint y: 140, distance: 36.3
click at [114, 140] on input "{{menuName}} - HeritageOne [GEOGRAPHIC_DATA] – Authentic South & North Indian C…" at bounding box center [73, 137] width 127 height 27
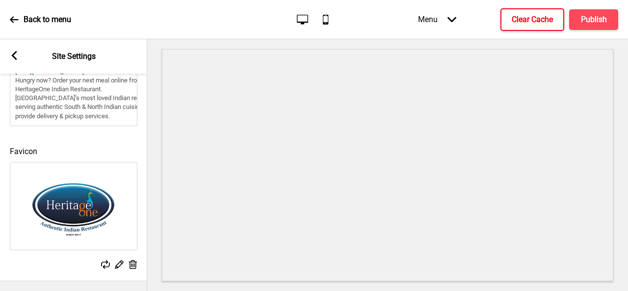
scroll to position [515, 0]
type input "{{menuName}} - Authentic South & North Indian Cuisine."
click at [590, 20] on h4 "Publish" at bounding box center [594, 19] width 26 height 11
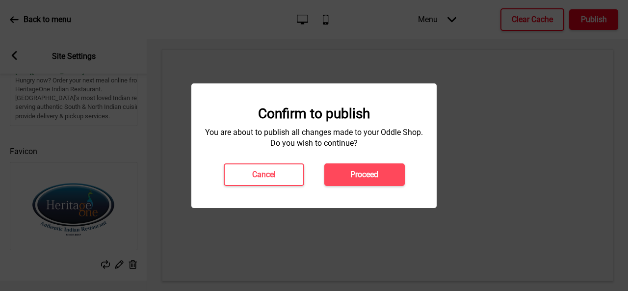
scroll to position [0, 0]
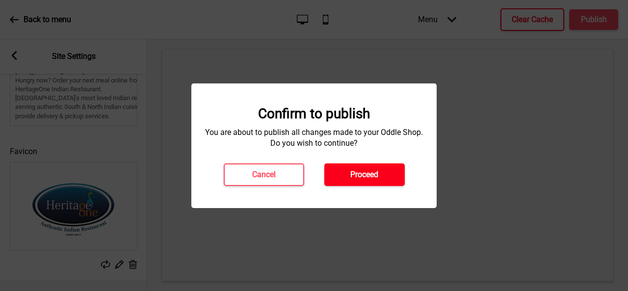
click at [364, 171] on h4 "Proceed" at bounding box center [364, 174] width 28 height 11
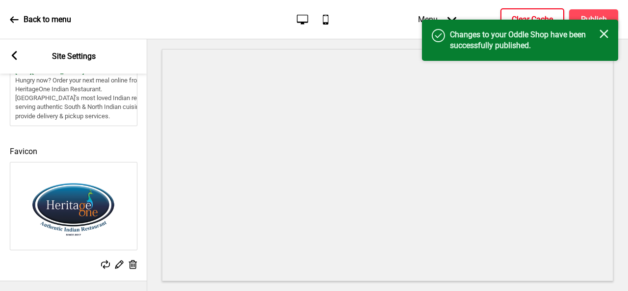
click at [535, 17] on h4 "Clear Cache" at bounding box center [531, 19] width 41 height 11
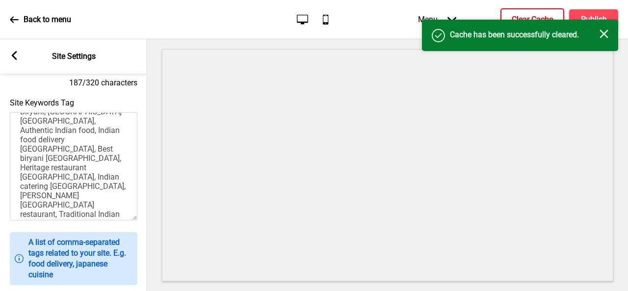
scroll to position [74, 0]
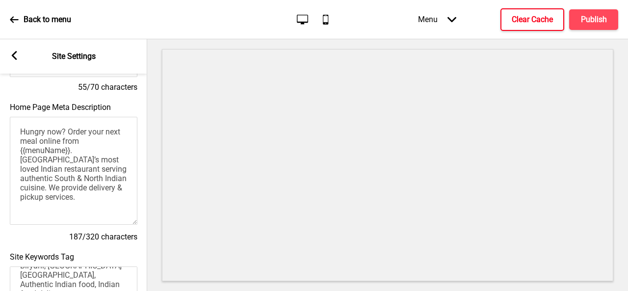
click at [47, 199] on textarea "Hungry now? Order your next meal online from {{menuName}}. [GEOGRAPHIC_DATA]’s …" at bounding box center [73, 171] width 127 height 108
click at [70, 196] on textarea "Hungry now? Order your next meal online from {{menuName}}. [GEOGRAPHIC_DATA]’s …" at bounding box center [73, 171] width 127 height 108
type textarea "Hungry now? Order your next meal online from {{menuName}}. [GEOGRAPHIC_DATA]’s …"
click at [108, 205] on textarea "Hungry now? Order your next meal online from {{menuName}}. [GEOGRAPHIC_DATA]’s …" at bounding box center [73, 171] width 127 height 108
click at [596, 22] on h4 "Publish" at bounding box center [594, 19] width 26 height 11
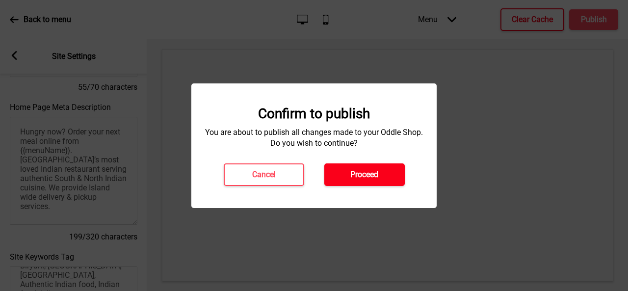
click at [330, 176] on button "Proceed" at bounding box center [364, 174] width 80 height 23
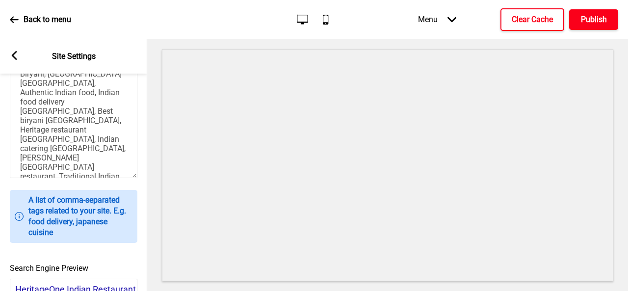
scroll to position [90, 0]
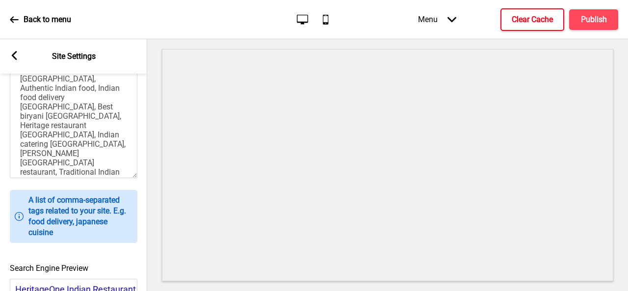
click at [100, 165] on textarea "restaurant, food delivery, takeaway, HeritageOne [GEOGRAPHIC_DATA], Indian rest…" at bounding box center [73, 124] width 127 height 108
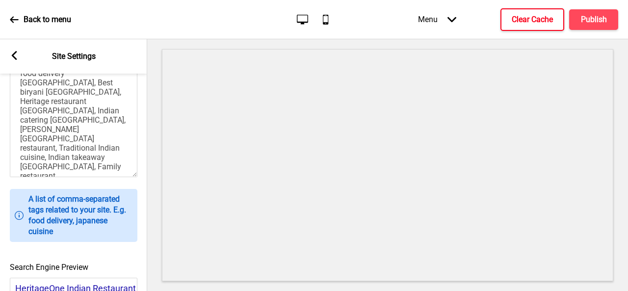
scroll to position [270, 0]
click at [75, 177] on textarea "restaurant, food delivery, takeaway, HeritageOne [GEOGRAPHIC_DATA], Indian rest…" at bounding box center [73, 124] width 127 height 108
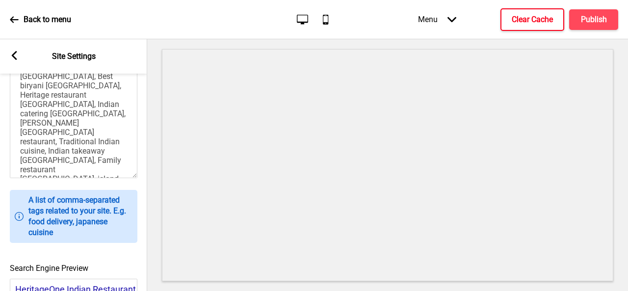
scroll to position [132, 0]
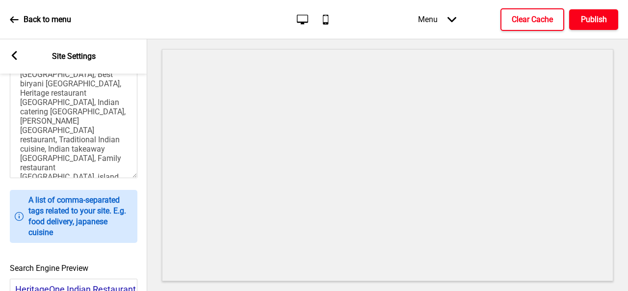
type textarea "restaurant, food delivery, takeaway, HeritageOne [GEOGRAPHIC_DATA], Indian rest…"
click at [590, 23] on h4 "Publish" at bounding box center [594, 19] width 26 height 11
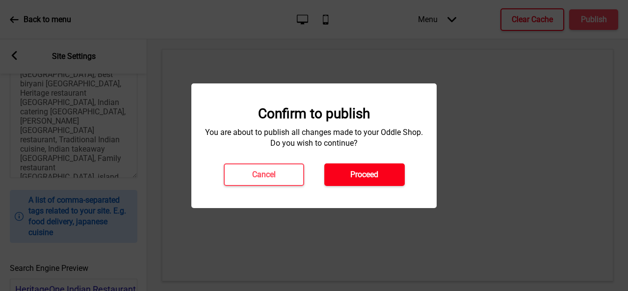
click at [368, 173] on h4 "Proceed" at bounding box center [364, 174] width 28 height 11
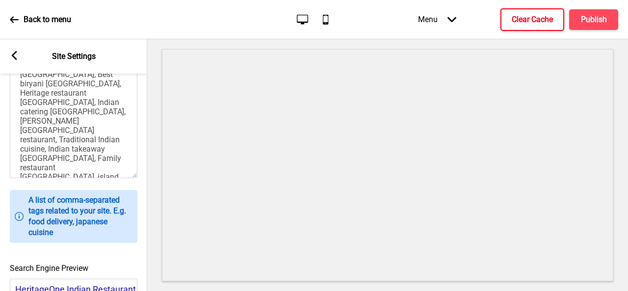
click at [542, 20] on h4 "Clear Cache" at bounding box center [531, 19] width 41 height 11
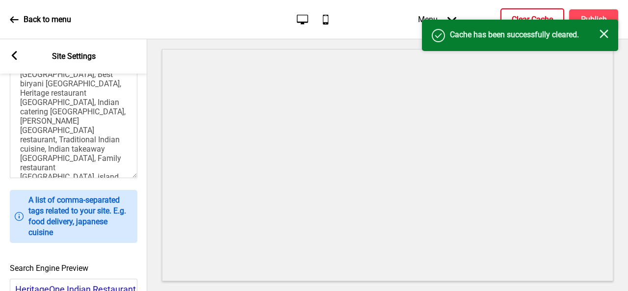
click at [601, 33] on icon "Close" at bounding box center [603, 33] width 9 height 9
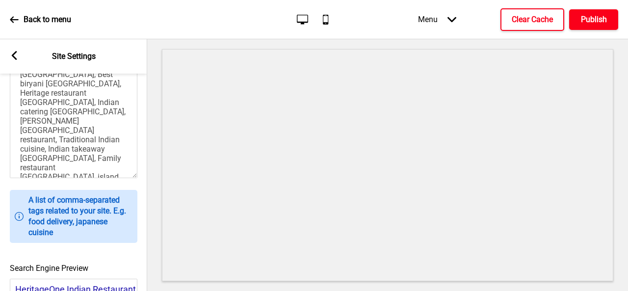
click at [595, 22] on h4 "Publish" at bounding box center [594, 19] width 26 height 11
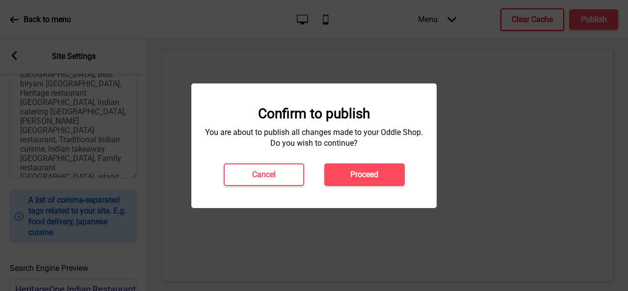
click at [393, 174] on button "Proceed" at bounding box center [364, 174] width 80 height 23
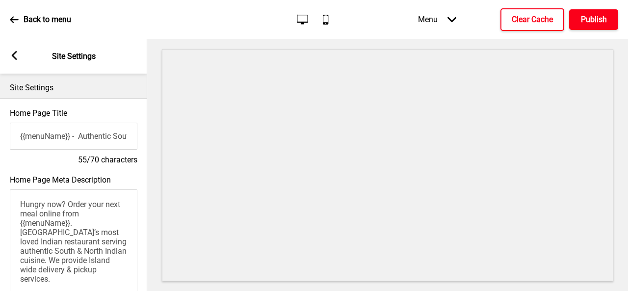
scroll to position [0, 0]
click at [323, 19] on icon "Mobile" at bounding box center [325, 19] width 13 height 13
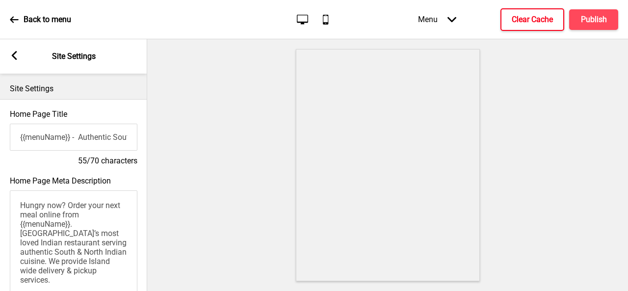
click at [17, 55] on rect at bounding box center [14, 55] width 9 height 9
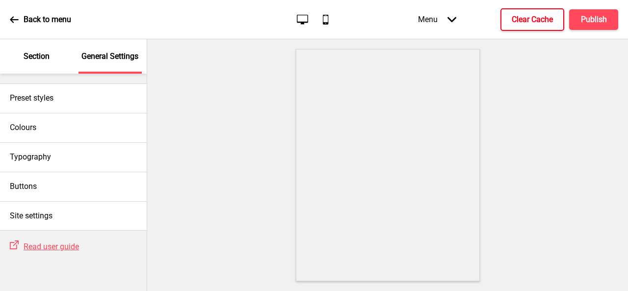
click at [23, 54] on div "Section" at bounding box center [37, 56] width 64 height 34
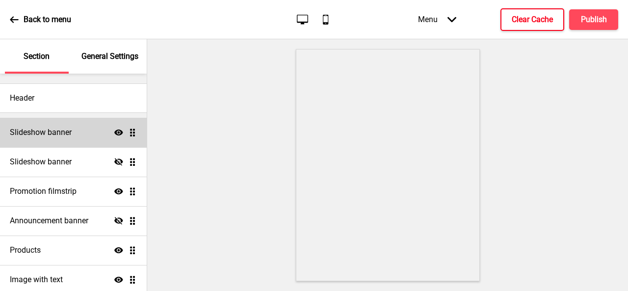
scroll to position [67, 0]
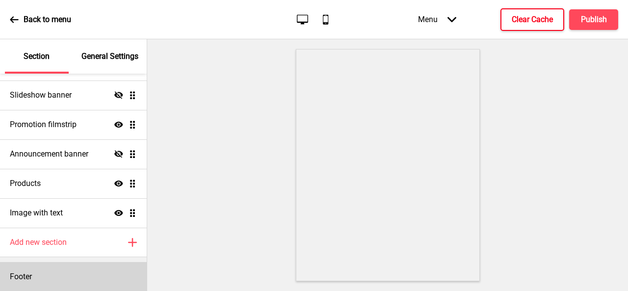
click at [56, 281] on div "Footer" at bounding box center [73, 276] width 147 height 29
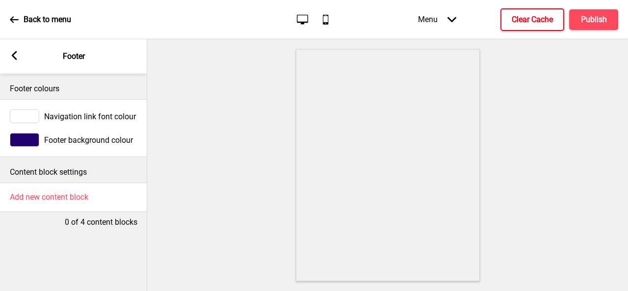
click at [306, 23] on icon "Desktop" at bounding box center [302, 19] width 13 height 13
click at [85, 119] on span "Navigation link font colour" at bounding box center [90, 116] width 92 height 9
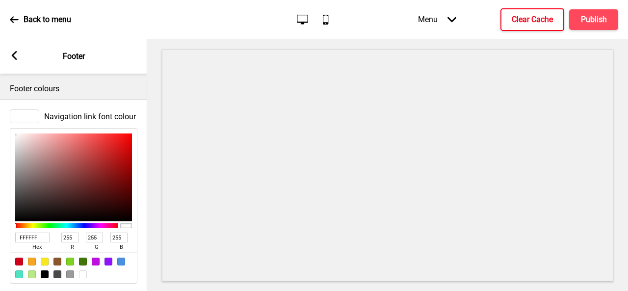
click at [85, 119] on span "Navigation link font colour" at bounding box center [90, 116] width 92 height 9
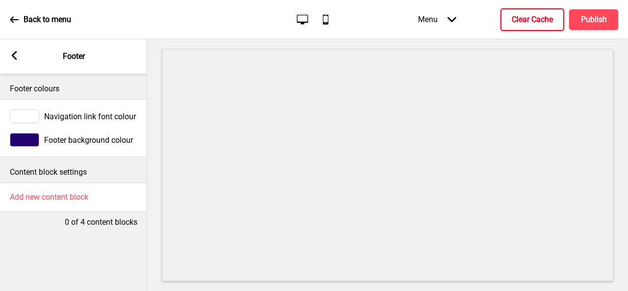
click at [93, 138] on span "Footer background colour" at bounding box center [88, 139] width 89 height 9
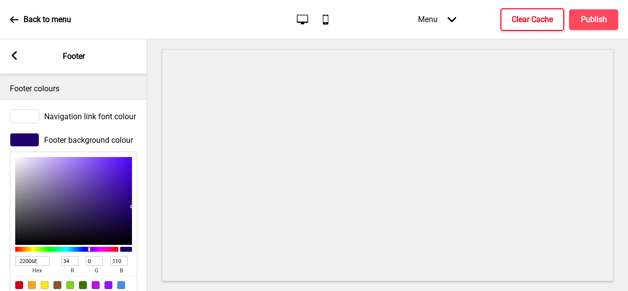
click at [93, 138] on span "Footer background colour" at bounding box center [88, 139] width 89 height 9
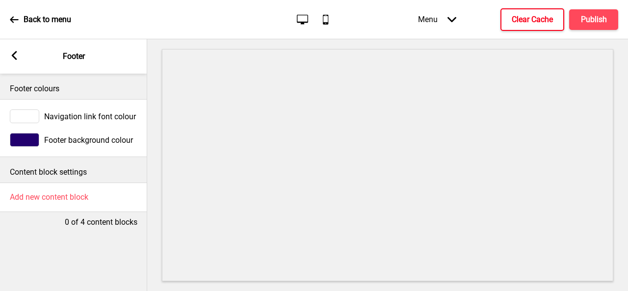
click at [12, 56] on icon at bounding box center [14, 55] width 5 height 9
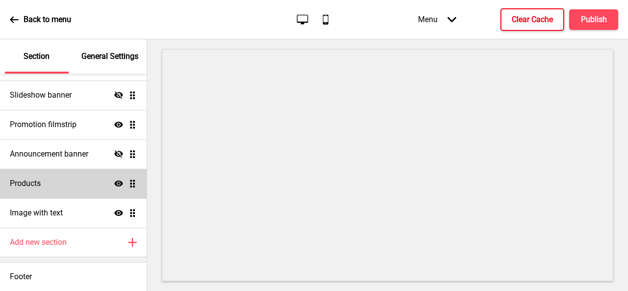
click at [62, 193] on div "Products Show Drag" at bounding box center [73, 183] width 147 height 29
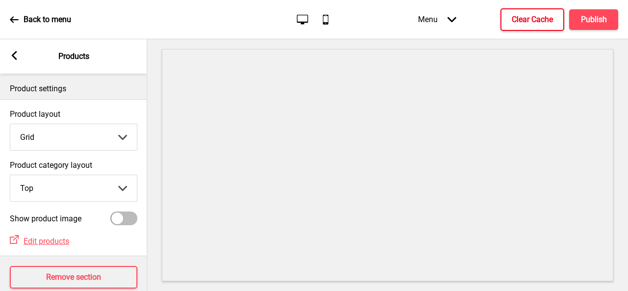
click at [112, 220] on div at bounding box center [117, 218] width 12 height 12
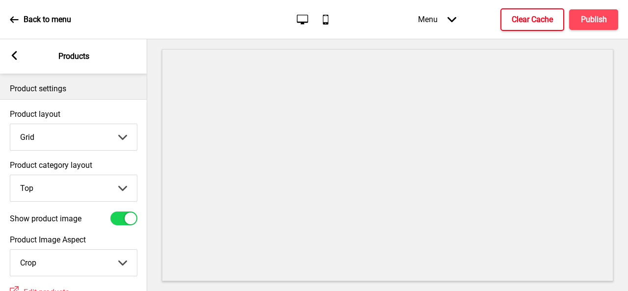
click at [126, 220] on div at bounding box center [131, 218] width 12 height 12
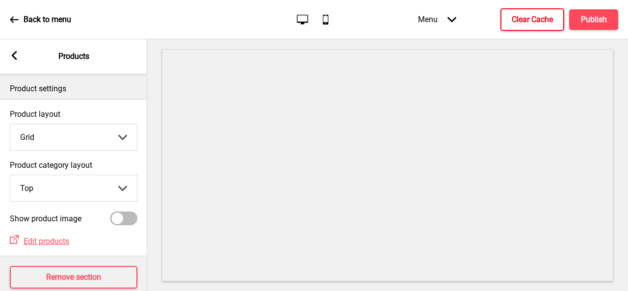
click at [126, 220] on div at bounding box center [123, 218] width 27 height 14
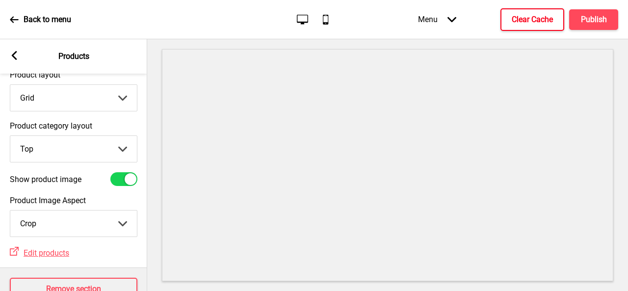
scroll to position [76, 0]
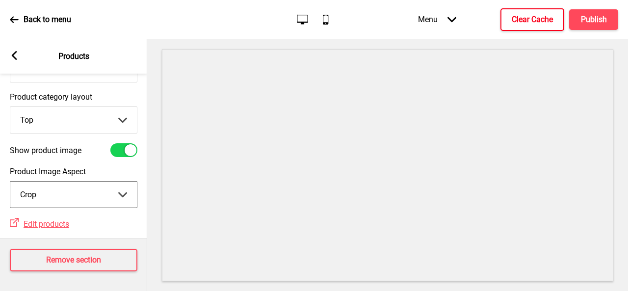
click at [122, 195] on select "Crop Natural" at bounding box center [73, 194] width 126 height 26
click at [126, 147] on div at bounding box center [123, 150] width 27 height 14
checkbox input "false"
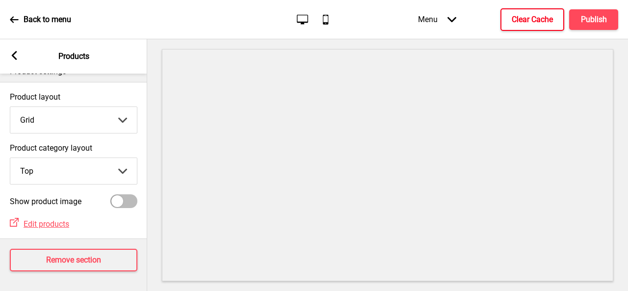
scroll to position [25, 0]
click at [61, 219] on span "Edit products" at bounding box center [47, 223] width 46 height 9
